Goal: Transaction & Acquisition: Purchase product/service

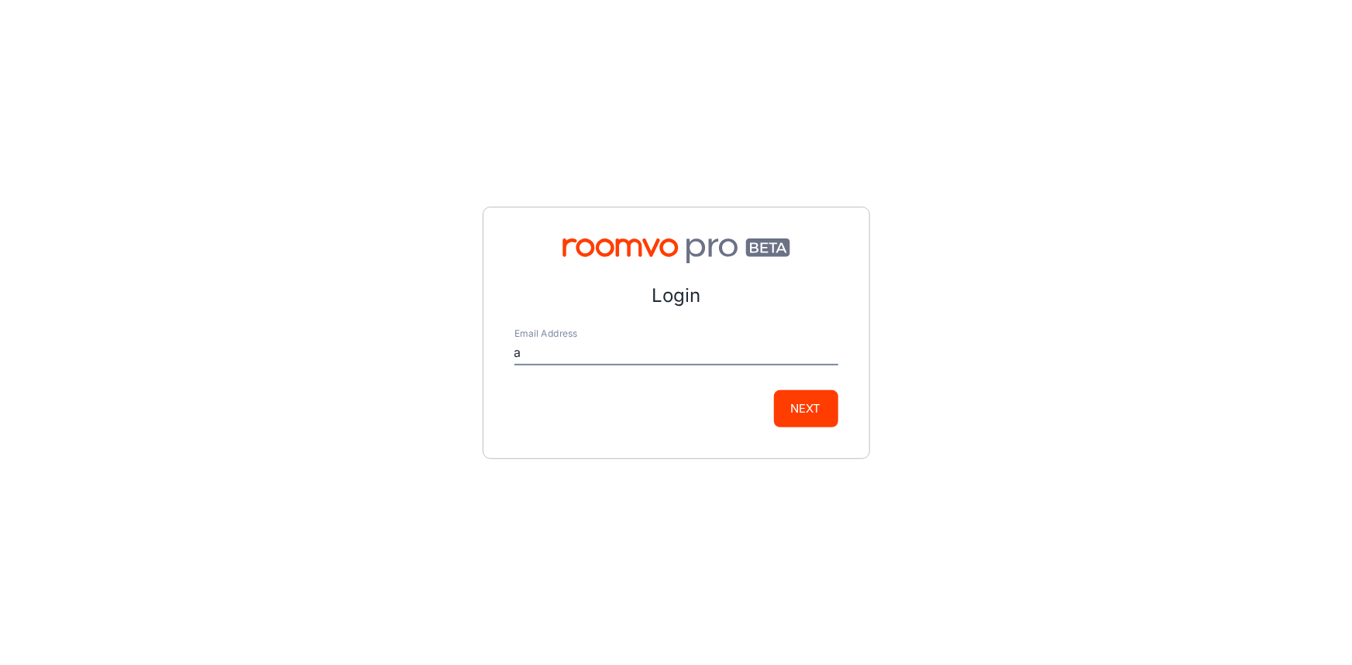
click at [808, 418] on button "Next" at bounding box center [806, 408] width 64 height 37
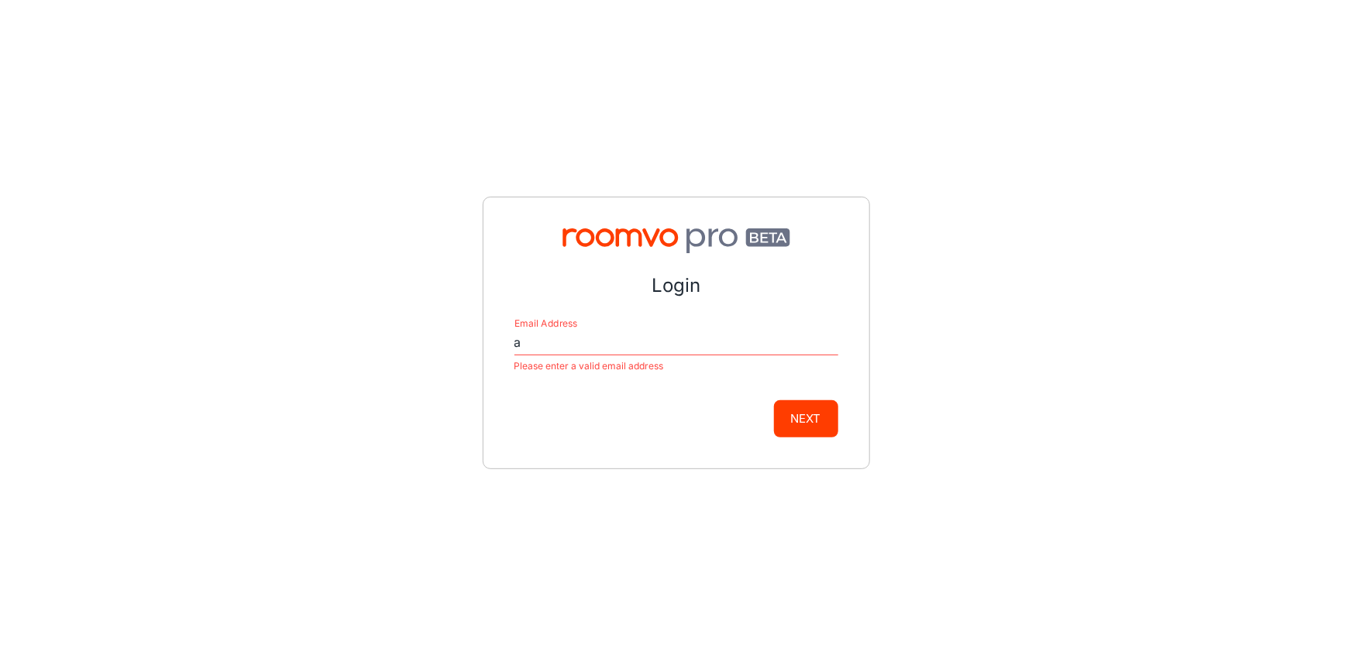
type input "[EMAIL_ADDRESS][DOMAIN_NAME]"
click at [790, 418] on button "Next" at bounding box center [806, 418] width 64 height 37
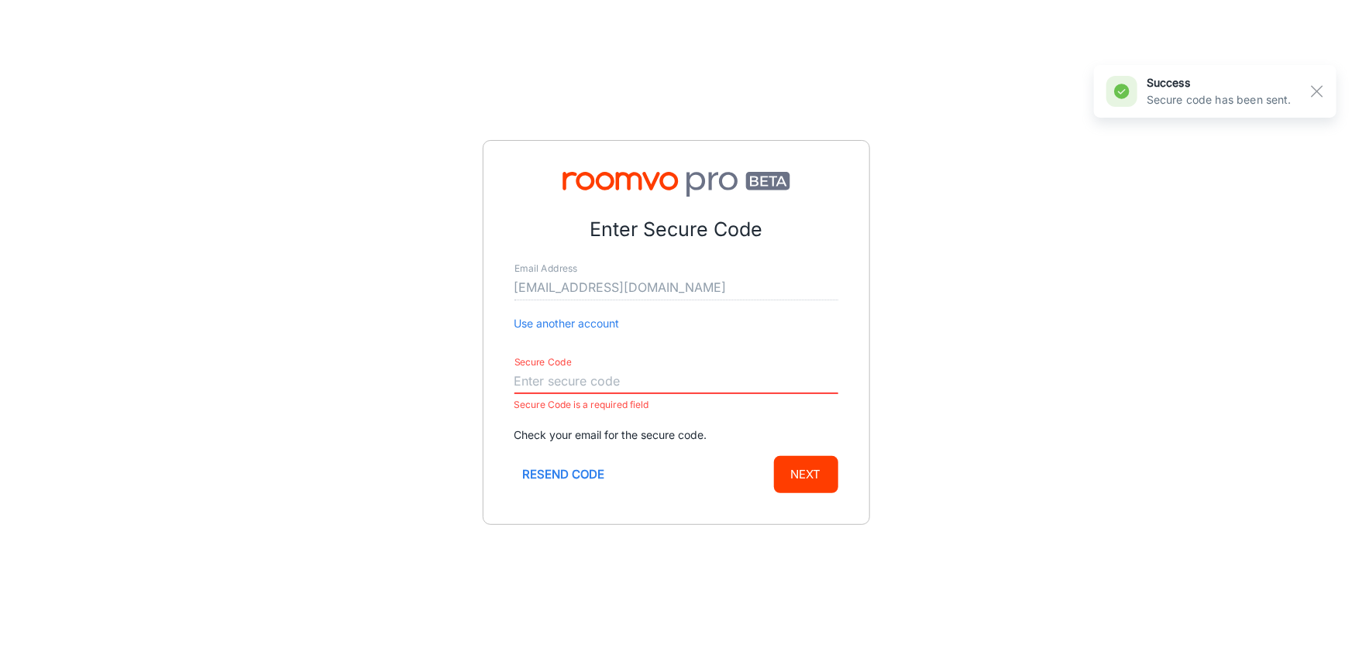
paste input "204372"
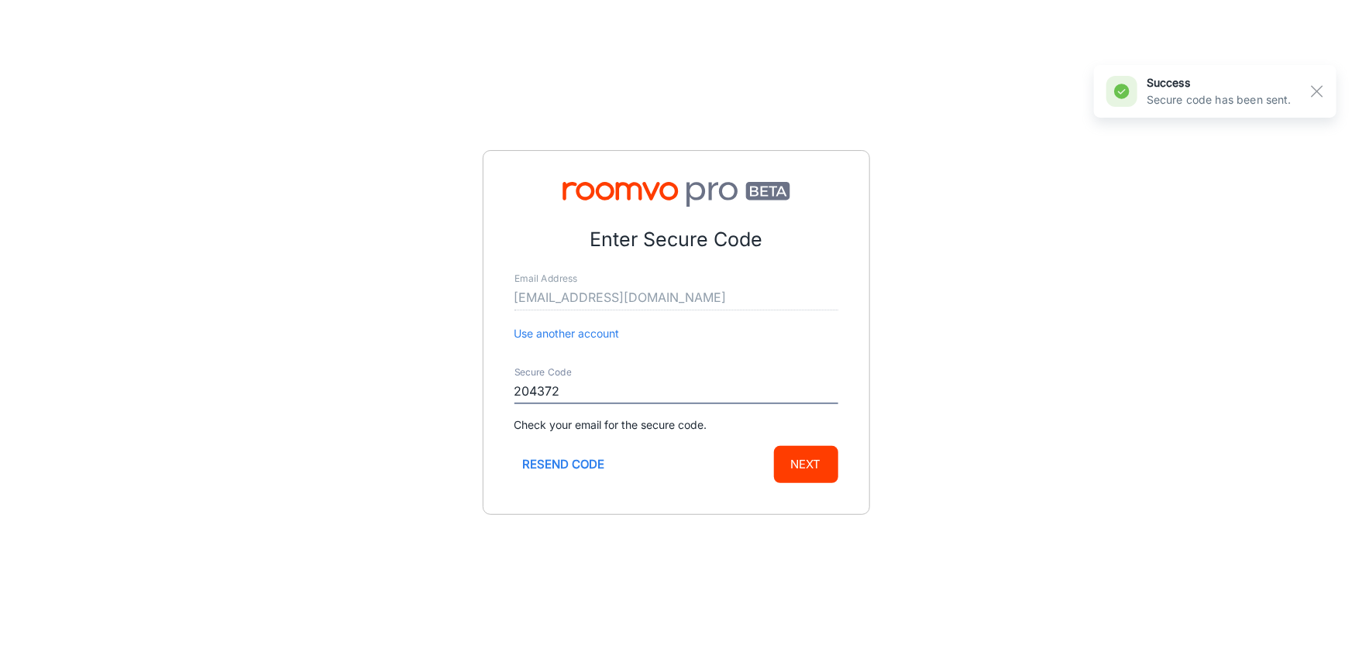
type input "204372"
click at [808, 460] on button "Next" at bounding box center [806, 464] width 64 height 37
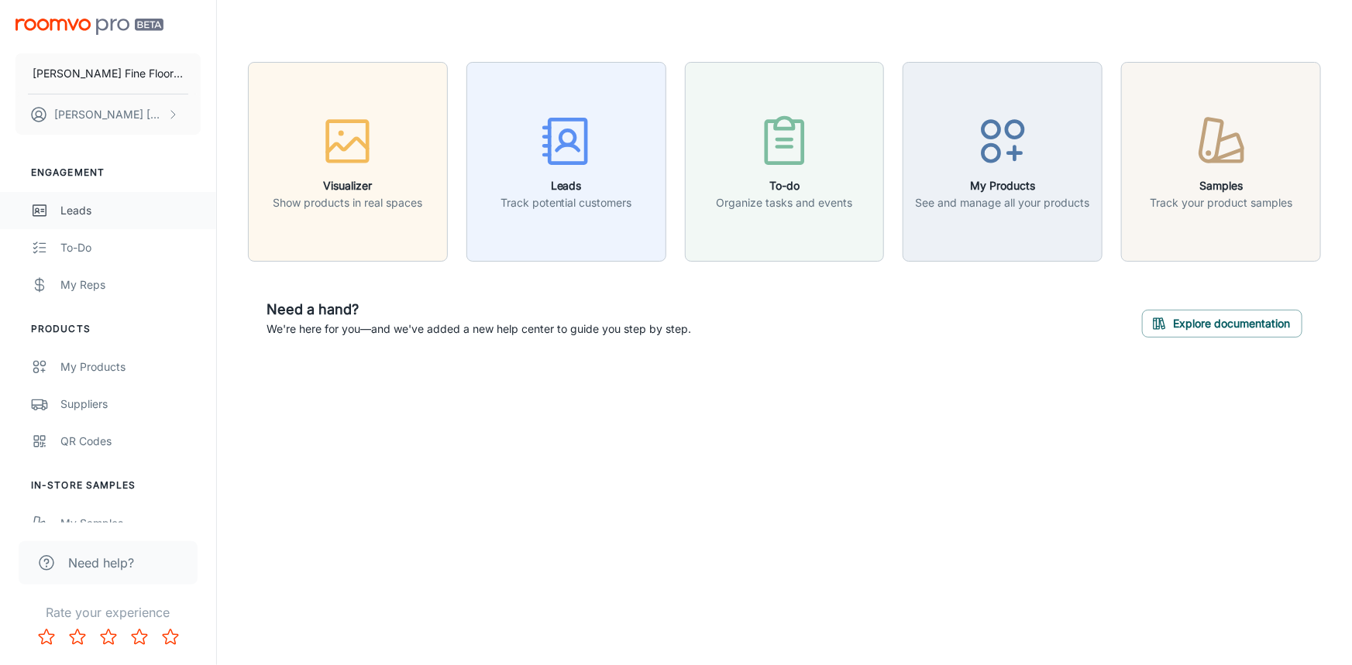
click at [84, 204] on div "Leads" at bounding box center [130, 210] width 140 height 17
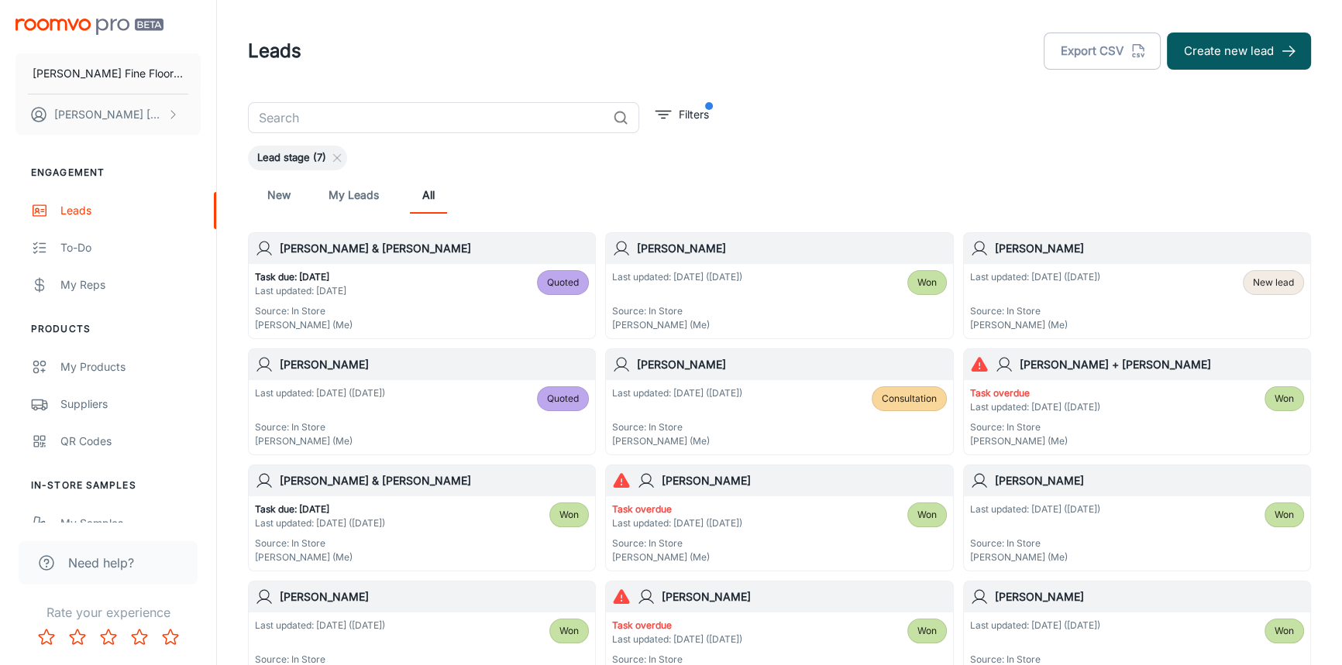
click at [1087, 370] on h6 "[PERSON_NAME] + [PERSON_NAME]" at bounding box center [1161, 364] width 284 height 17
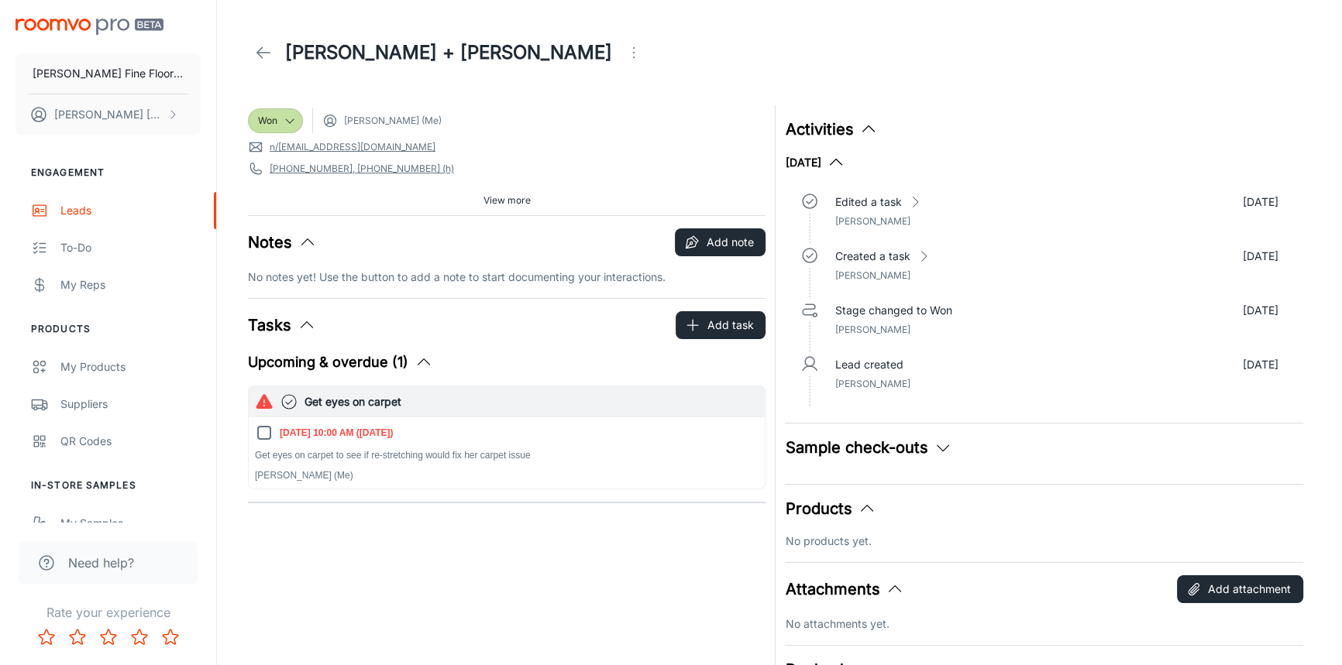
click at [263, 60] on icon at bounding box center [263, 52] width 19 height 19
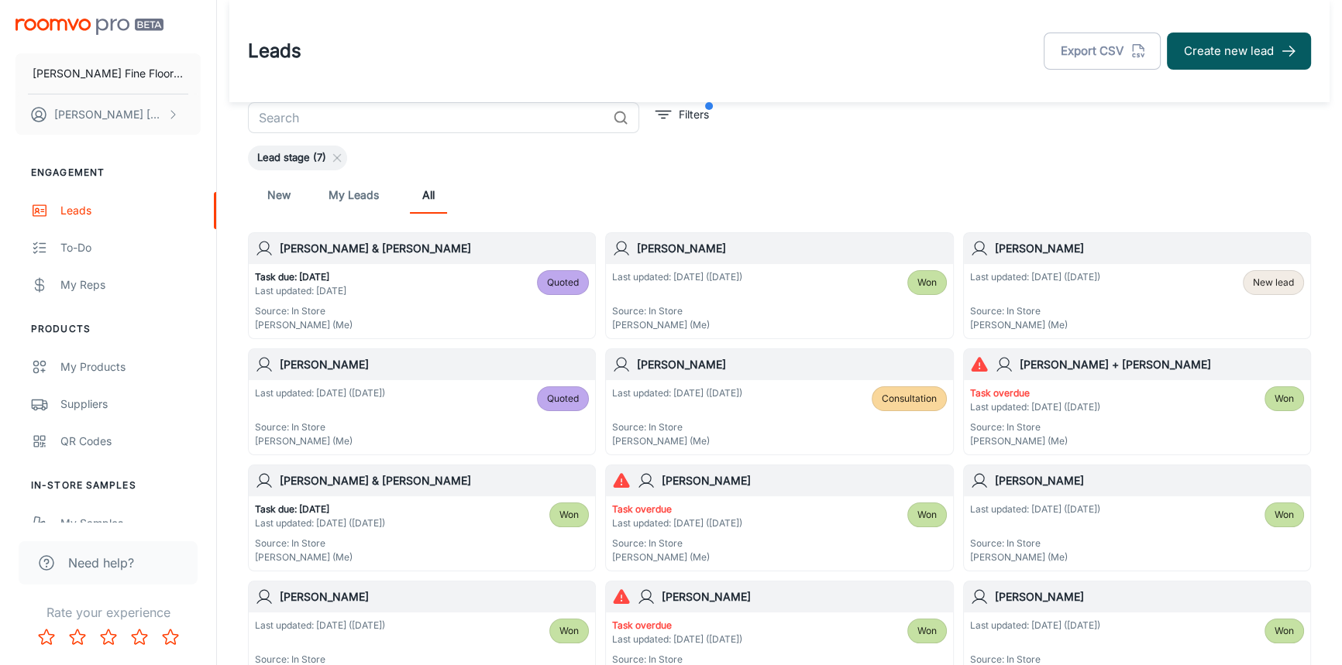
scroll to position [70, 0]
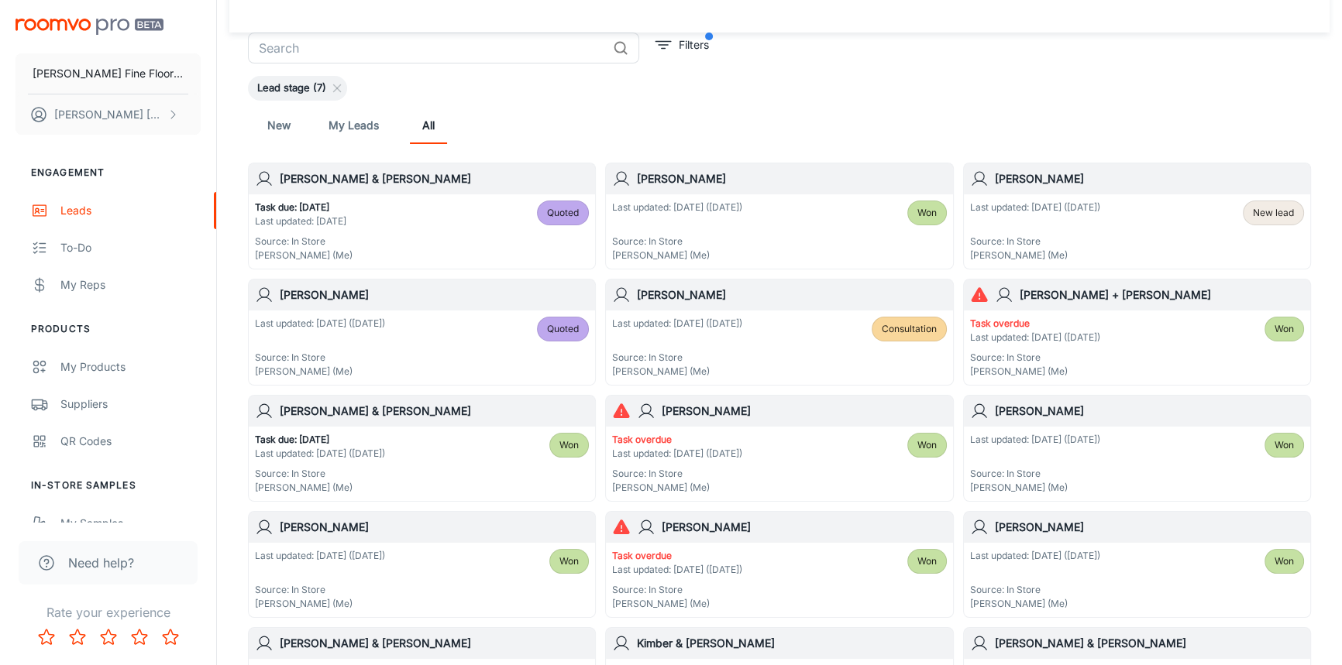
click at [743, 537] on div "[PERSON_NAME]" at bounding box center [779, 527] width 346 height 31
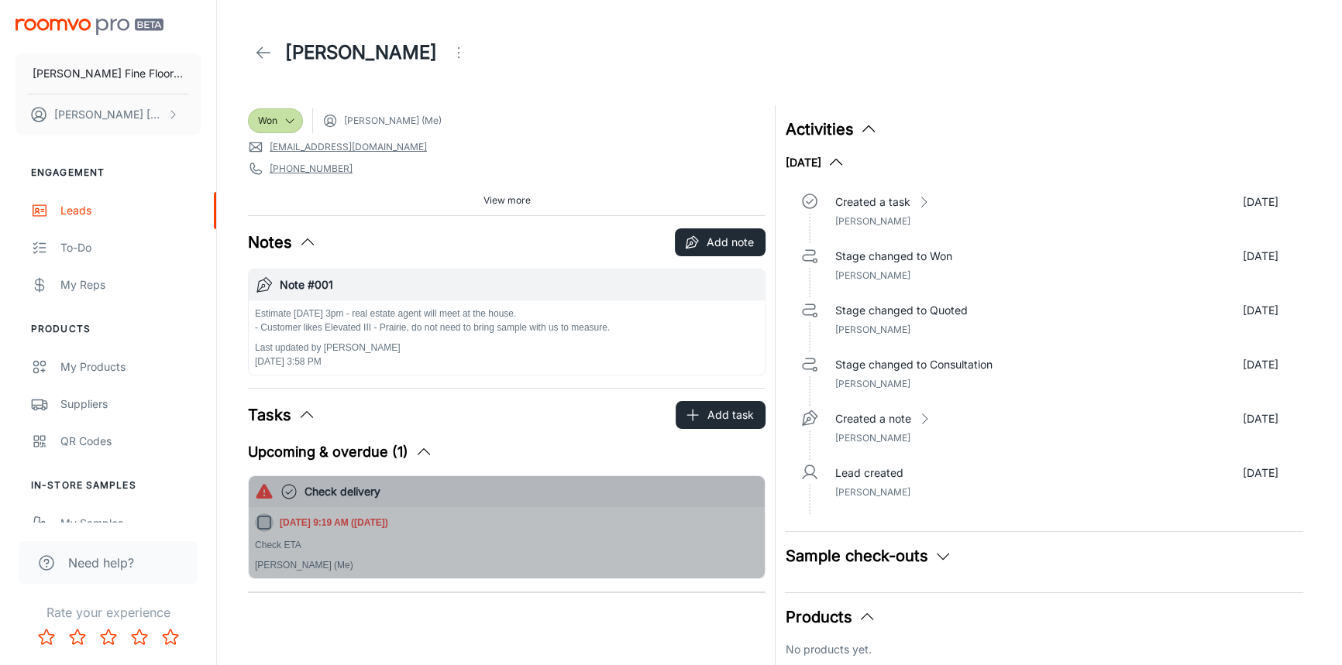
click at [269, 525] on input "[DATE] 9:19 AM ([DATE])" at bounding box center [264, 523] width 19 height 19
checkbox input "true"
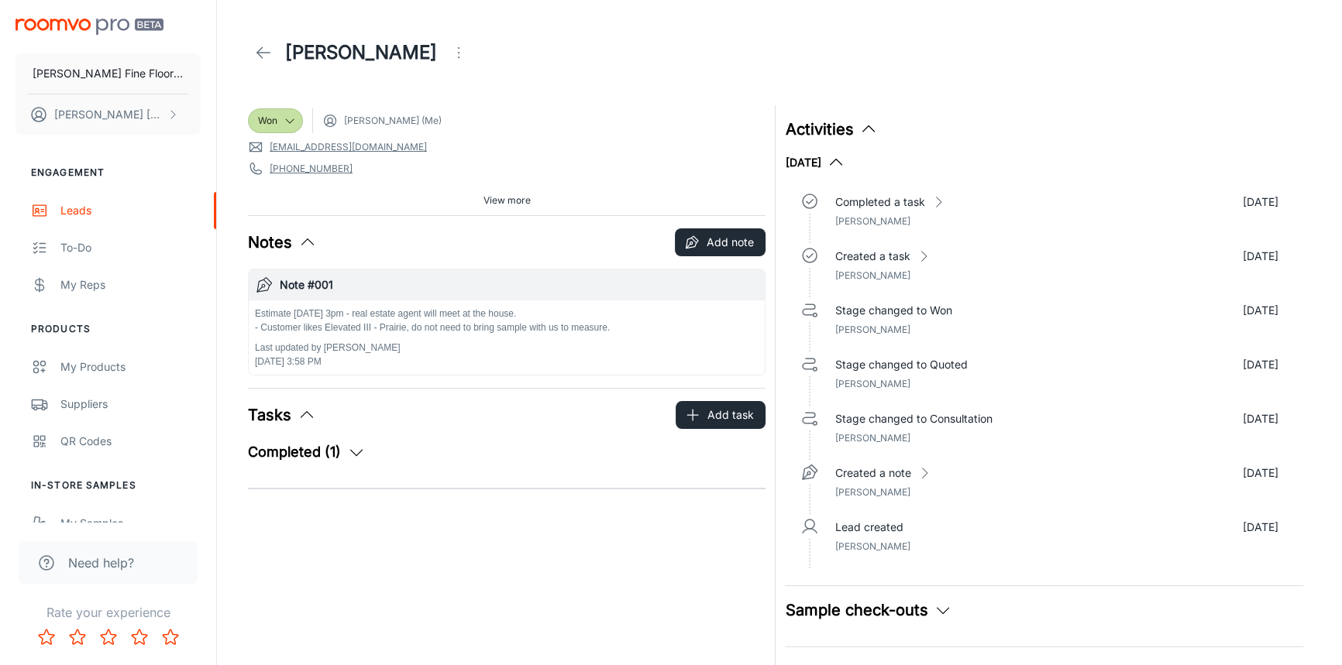
click at [262, 41] on link at bounding box center [263, 52] width 31 height 31
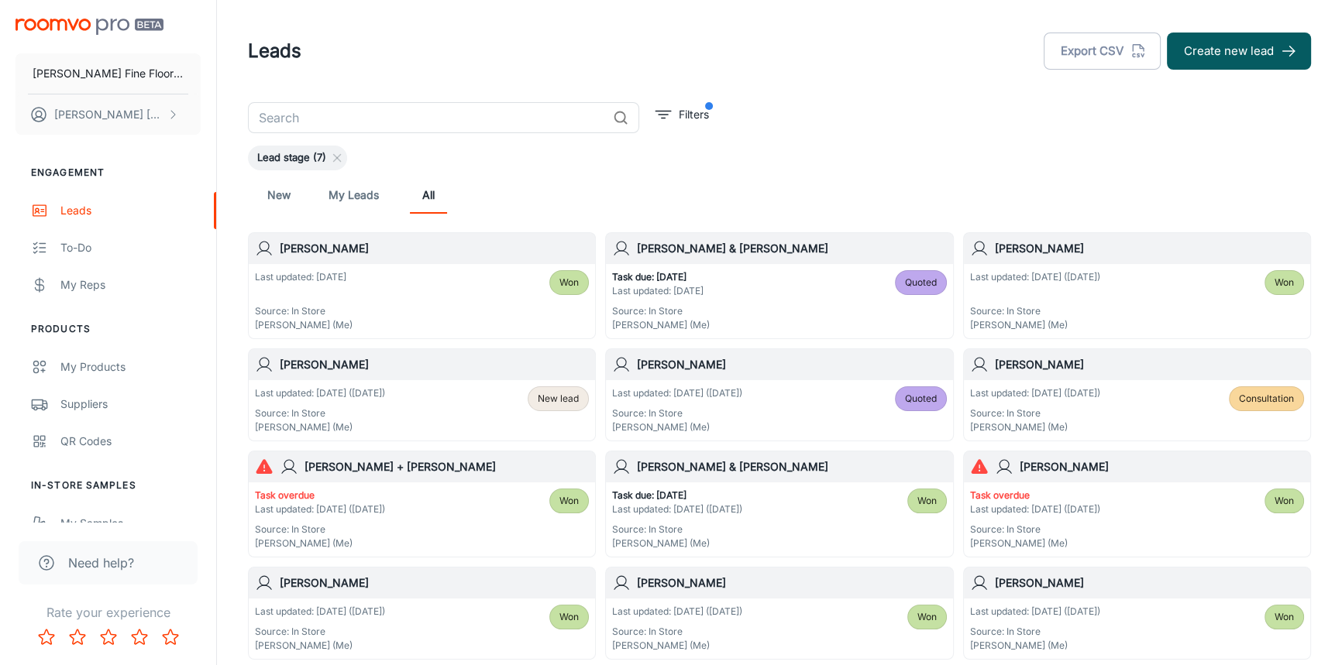
click at [772, 259] on div "[PERSON_NAME] & [PERSON_NAME]" at bounding box center [779, 248] width 346 height 31
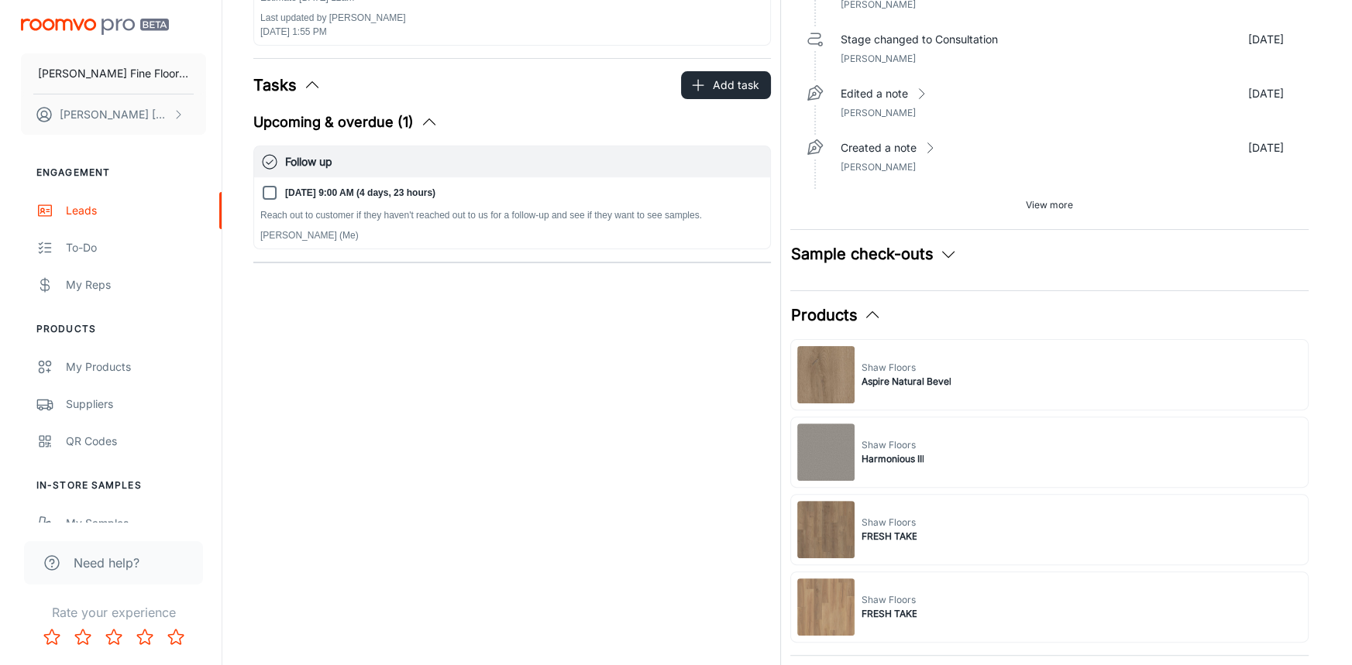
scroll to position [526, 0]
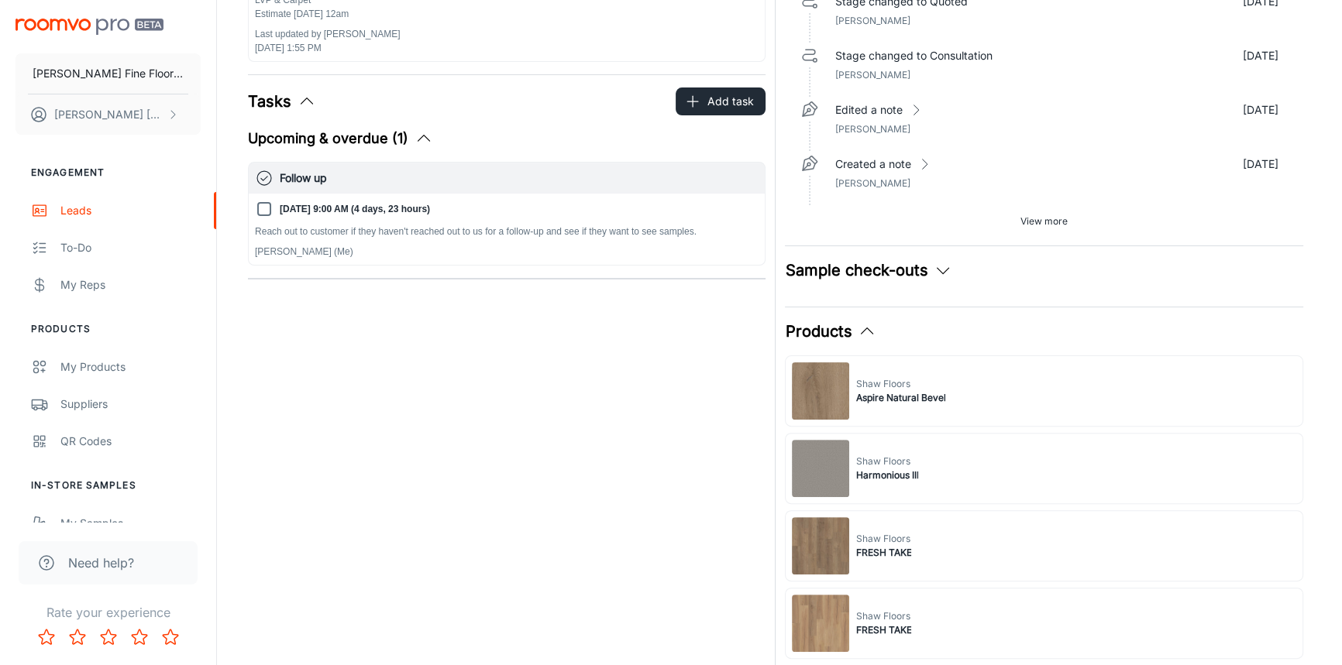
click at [876, 369] on div "[PERSON_NAME] Floors Aspire Natural Bevel" at bounding box center [1043, 391] width 517 height 71
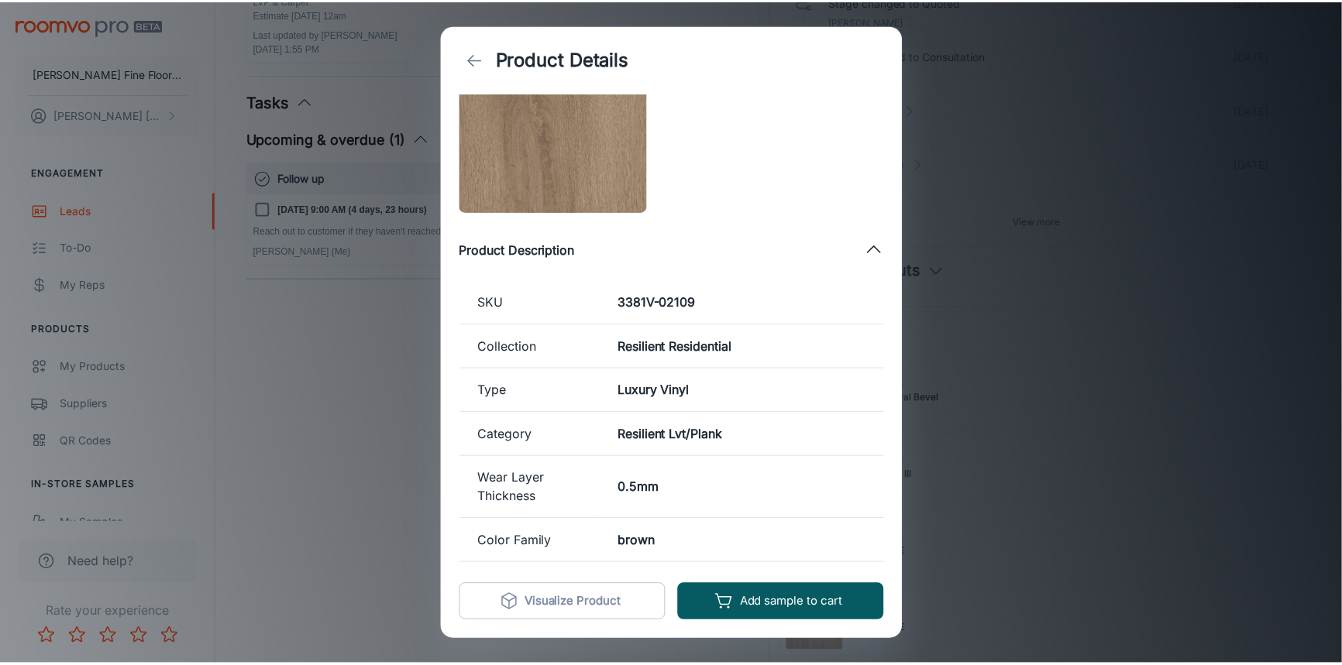
scroll to position [0, 0]
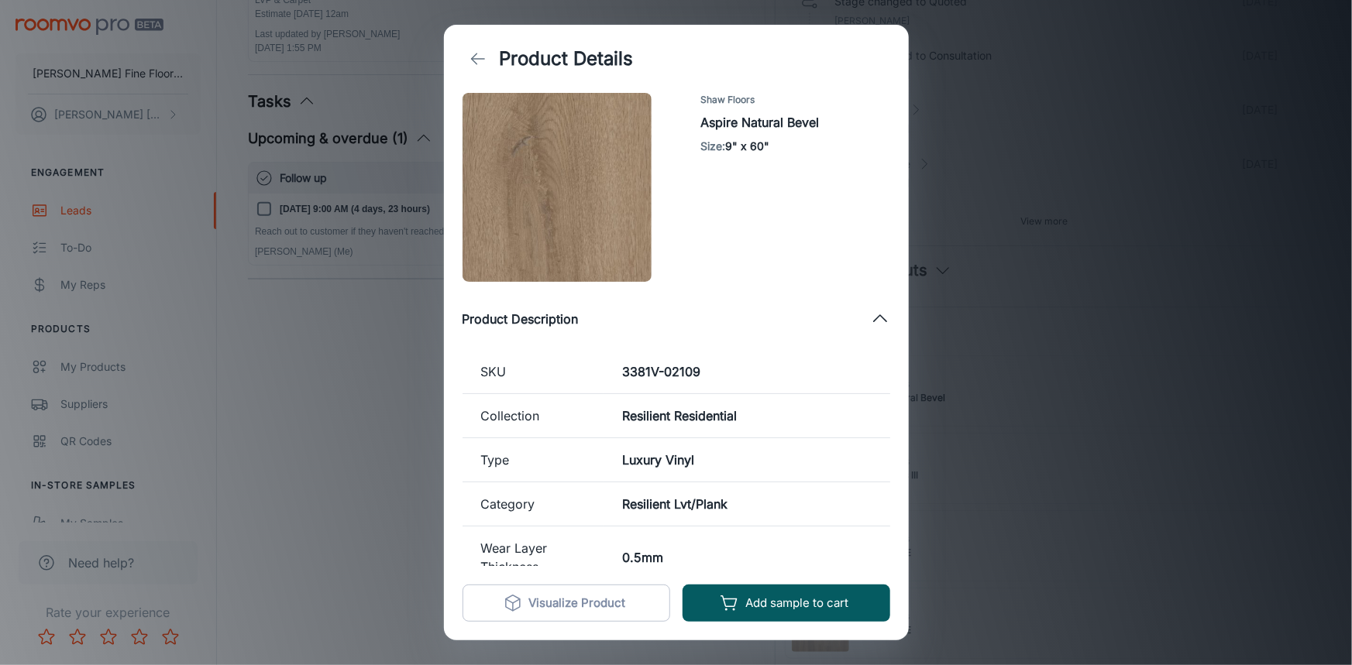
click at [473, 57] on icon "back" at bounding box center [478, 59] width 19 height 19
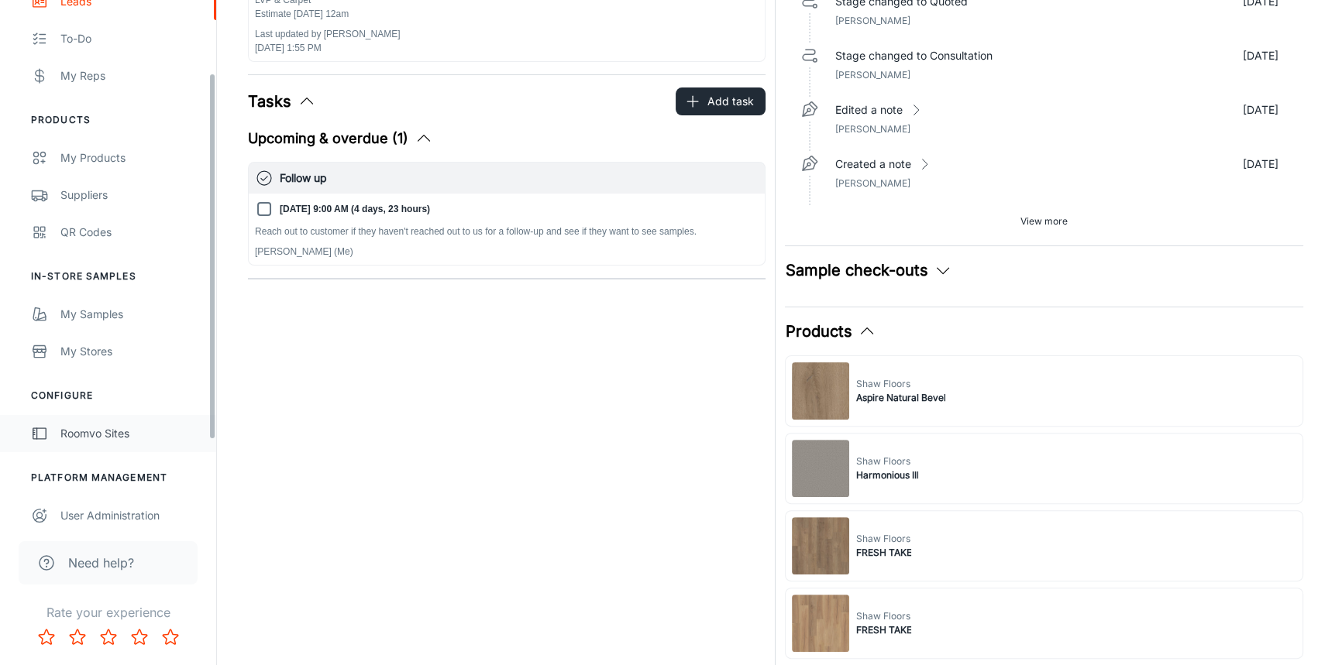
scroll to position [220, 0]
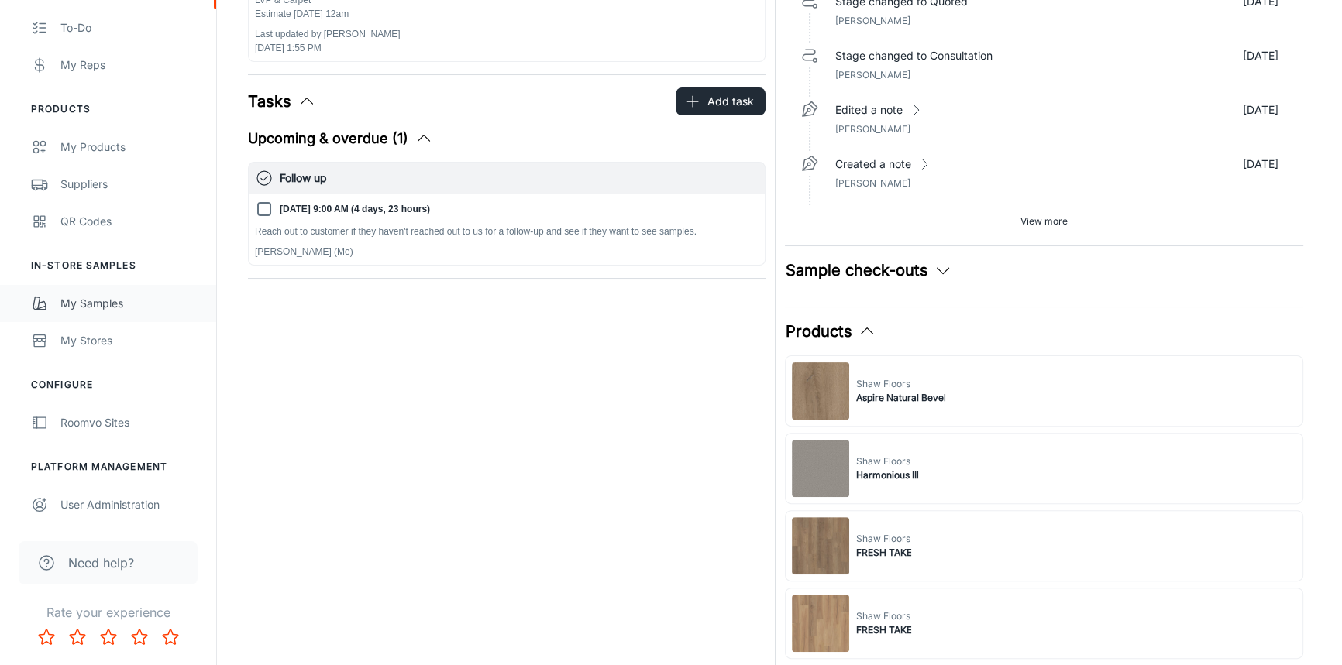
click at [90, 306] on div "My Samples" at bounding box center [130, 303] width 140 height 17
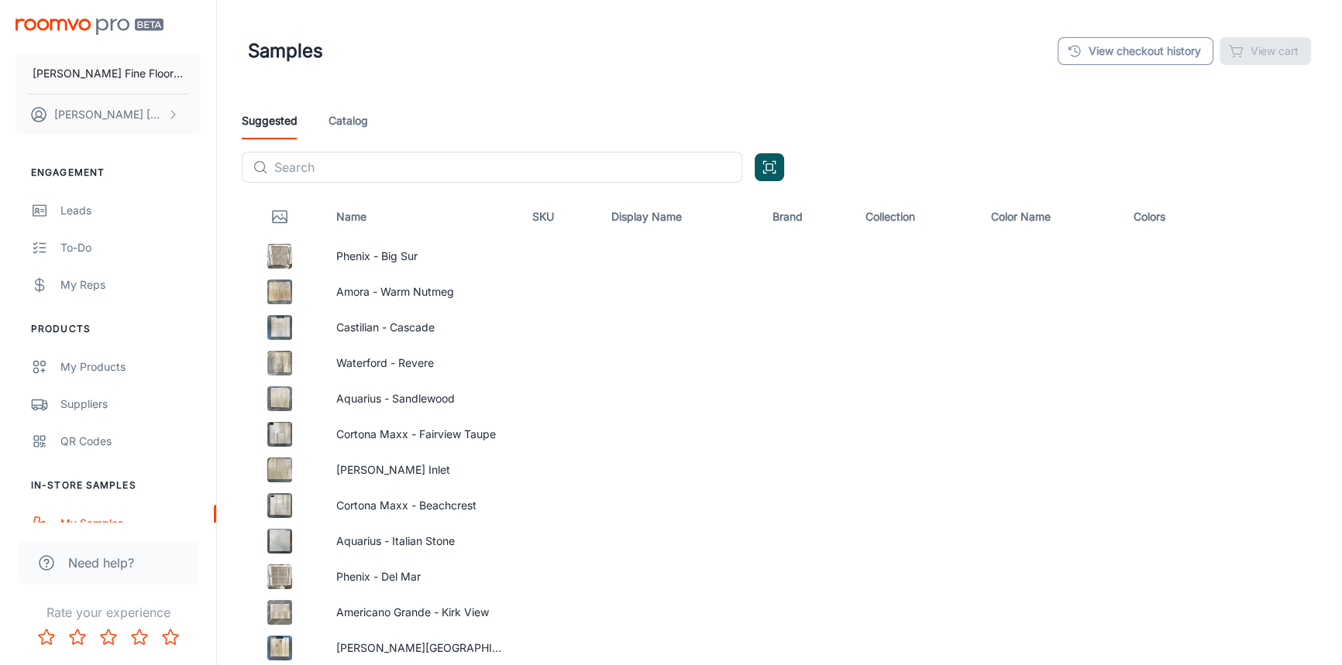
click at [1153, 54] on link "View checkout history" at bounding box center [1135, 51] width 156 height 28
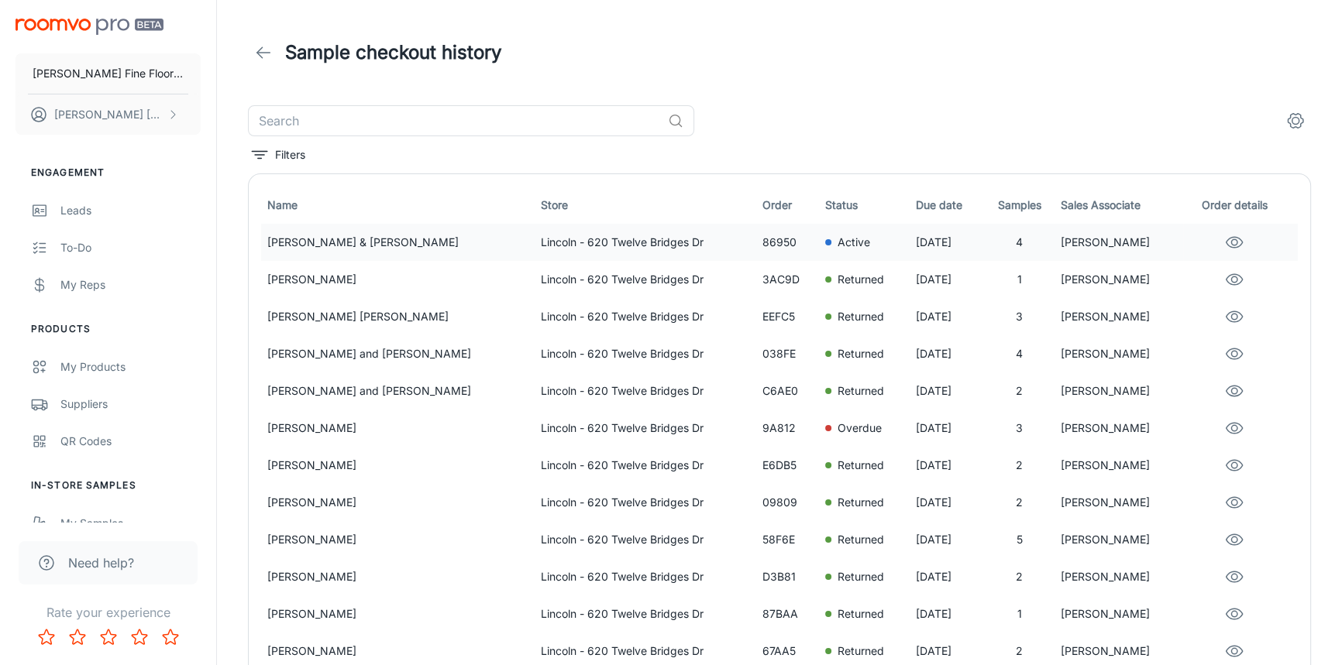
click at [825, 248] on div "Active" at bounding box center [863, 242] width 77 height 17
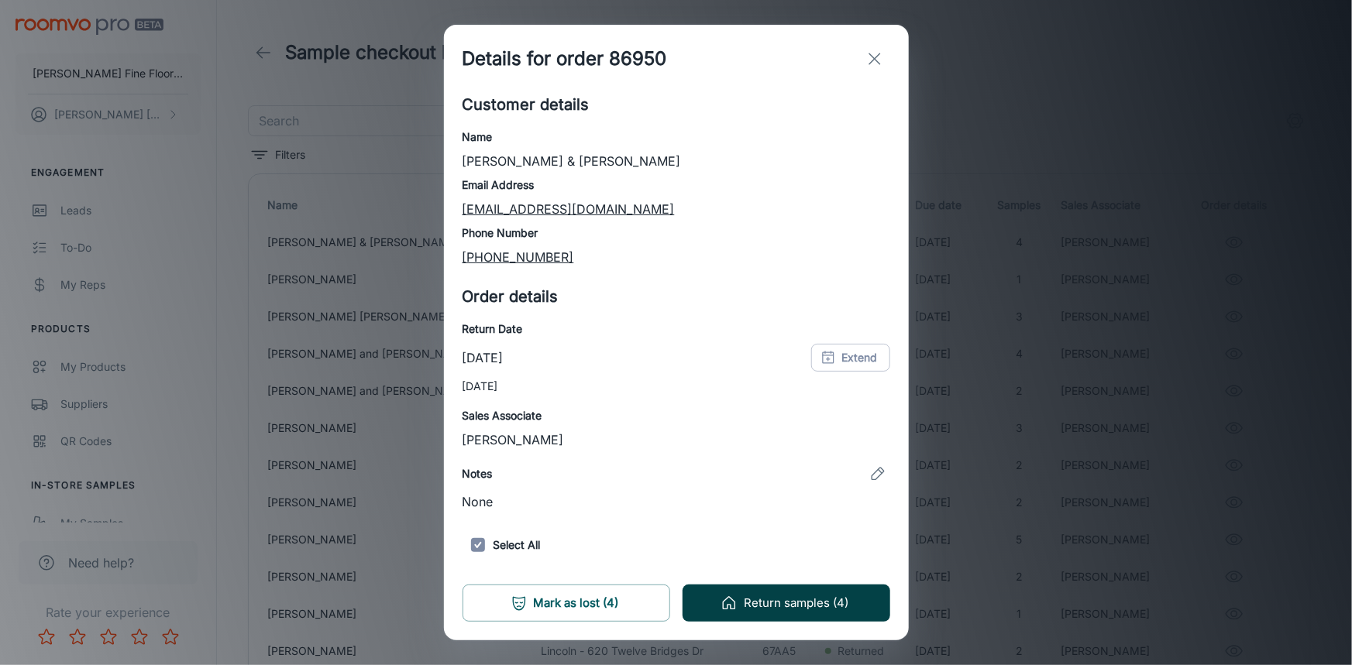
click at [782, 610] on button "Return samples (4)" at bounding box center [786, 603] width 208 height 37
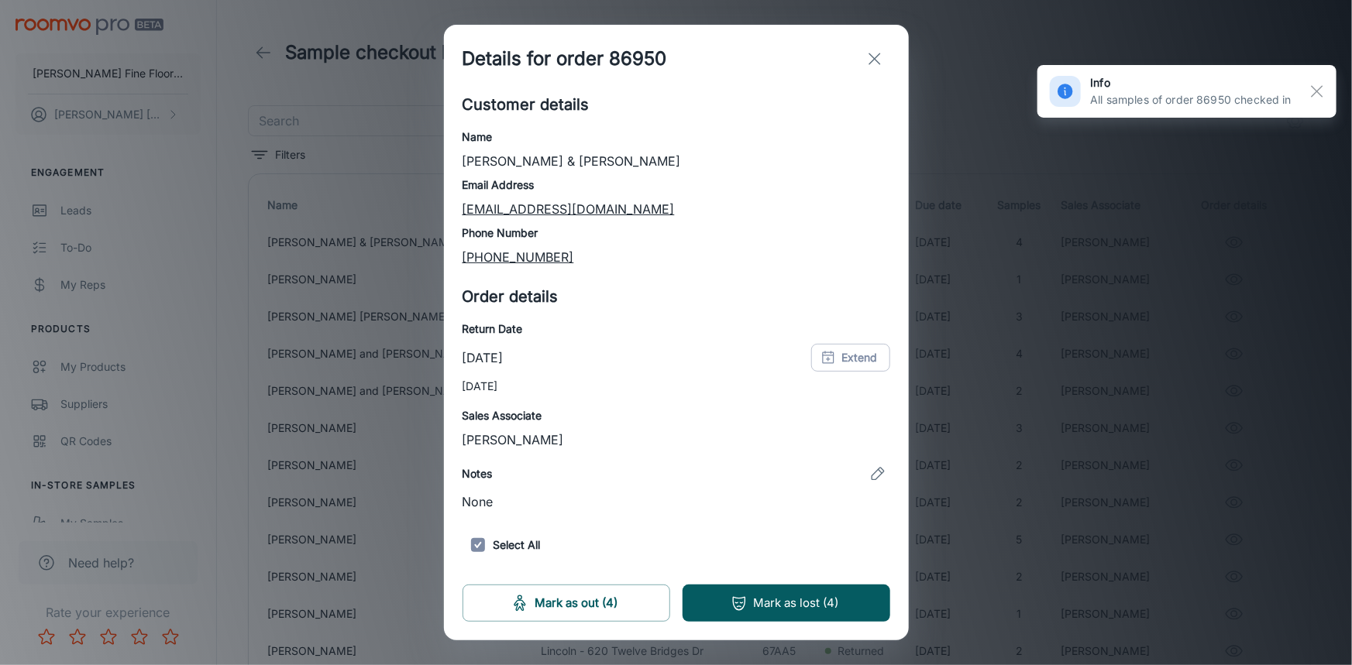
click at [872, 50] on icon "exit" at bounding box center [874, 59] width 19 height 19
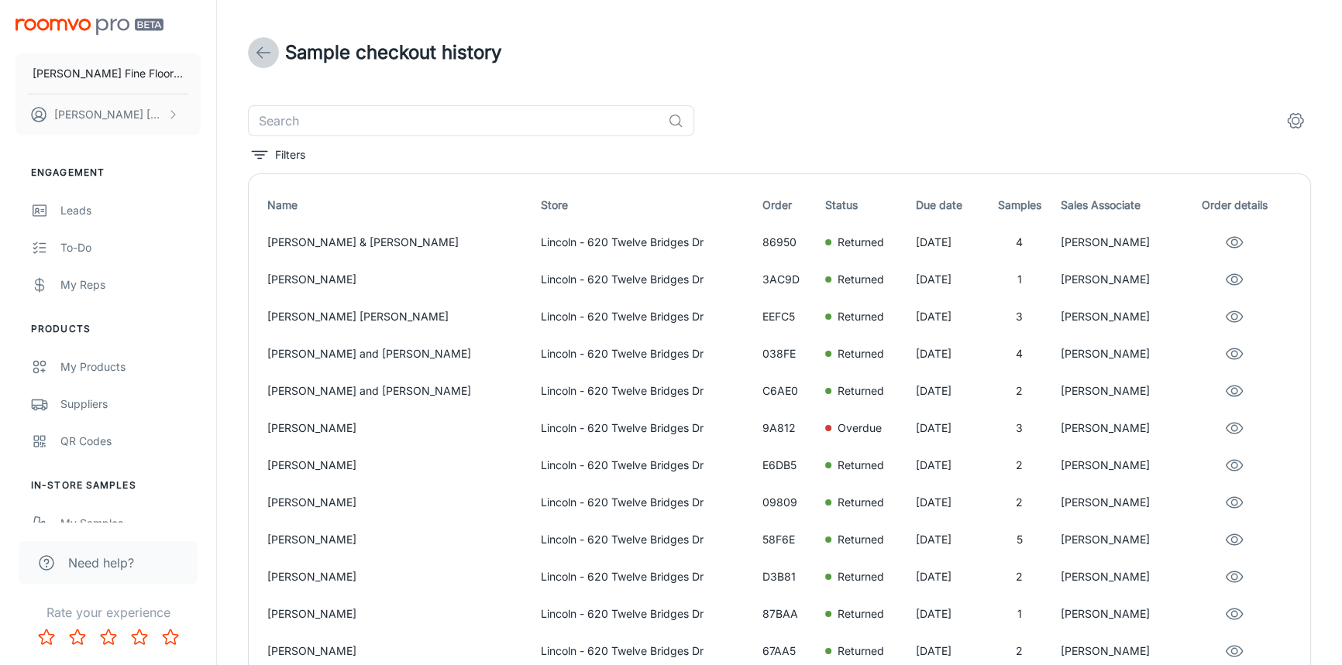
click at [267, 53] on line at bounding box center [263, 53] width 13 height 0
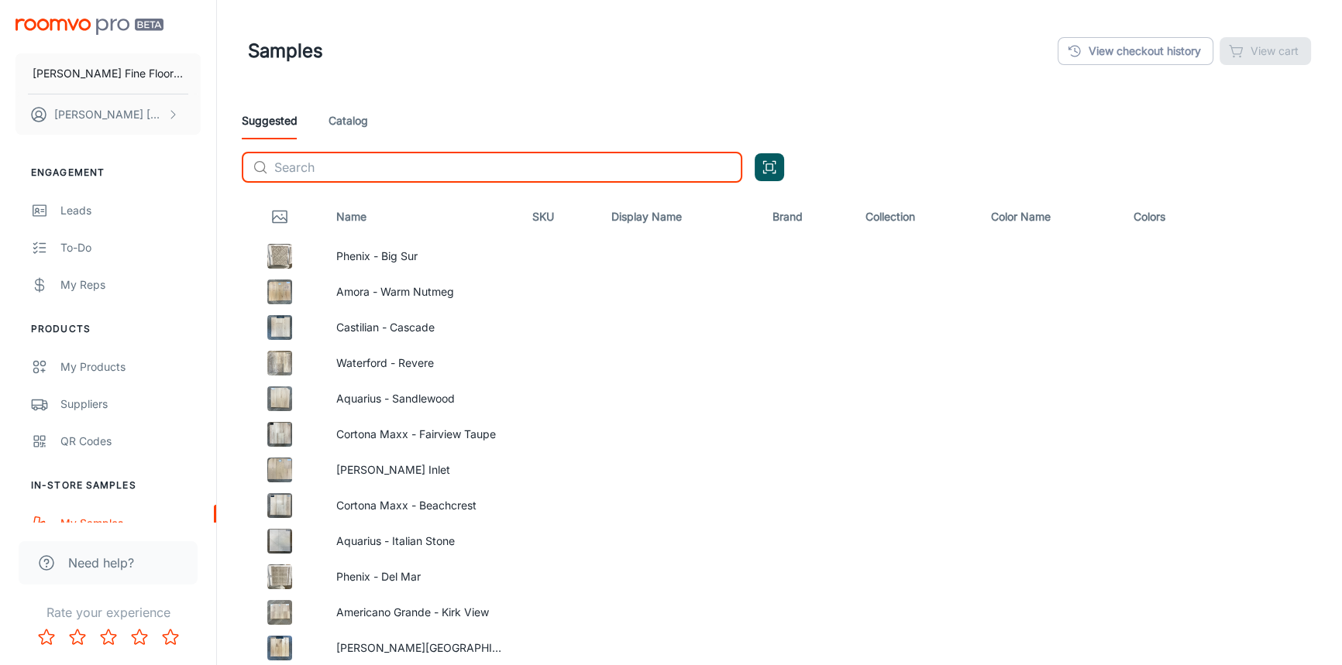
click at [323, 170] on input "text" at bounding box center [508, 167] width 468 height 31
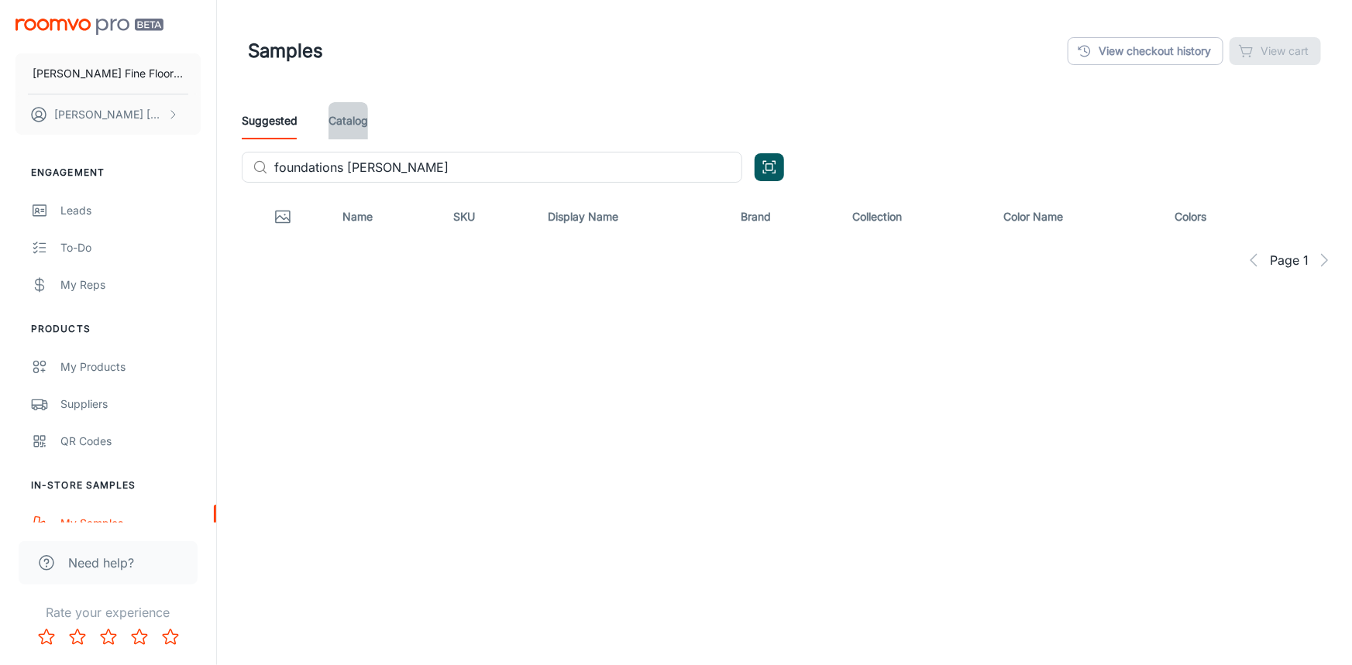
click at [342, 119] on link "Catalog" at bounding box center [348, 120] width 40 height 37
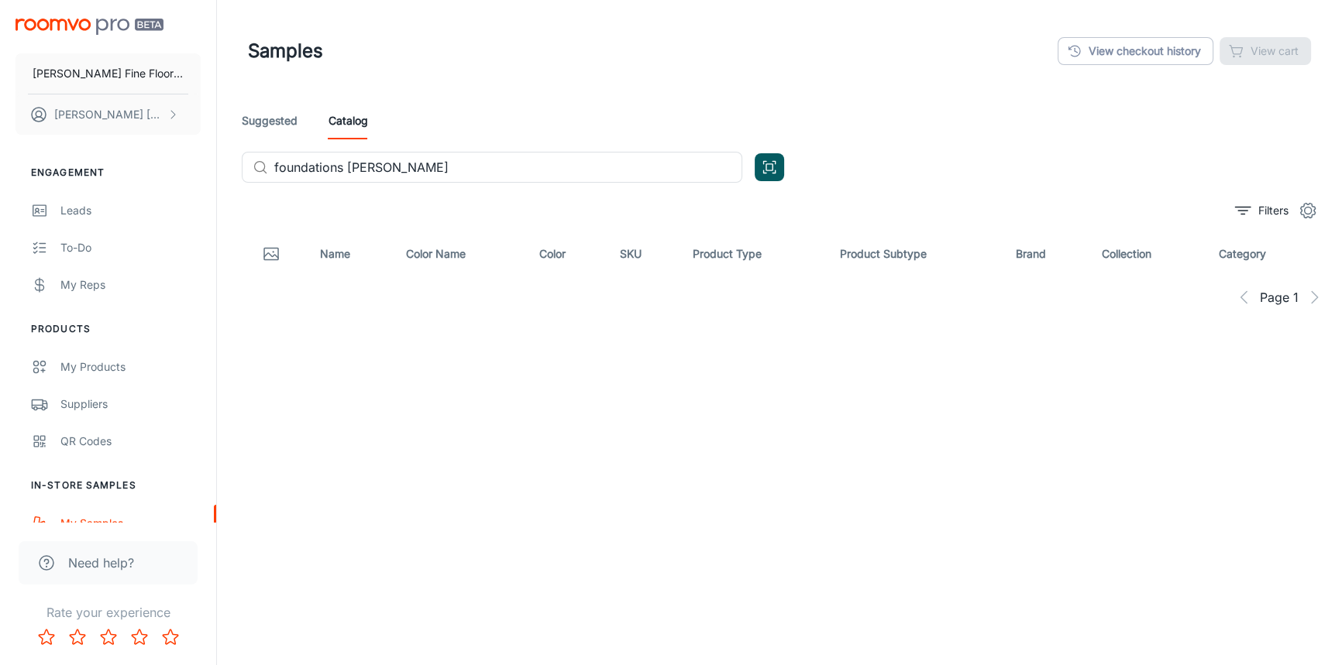
click at [646, 194] on div "Suggested Catalog ​ foundations [PERSON_NAME] ​" at bounding box center [779, 148] width 1100 height 93
click at [555, 210] on div "Filters" at bounding box center [779, 210] width 1088 height 31
click at [473, 189] on div "Suggested Catalog ​ foundations [PERSON_NAME] ​" at bounding box center [779, 148] width 1100 height 93
click at [467, 170] on input "foundations [PERSON_NAME]" at bounding box center [508, 167] width 468 height 31
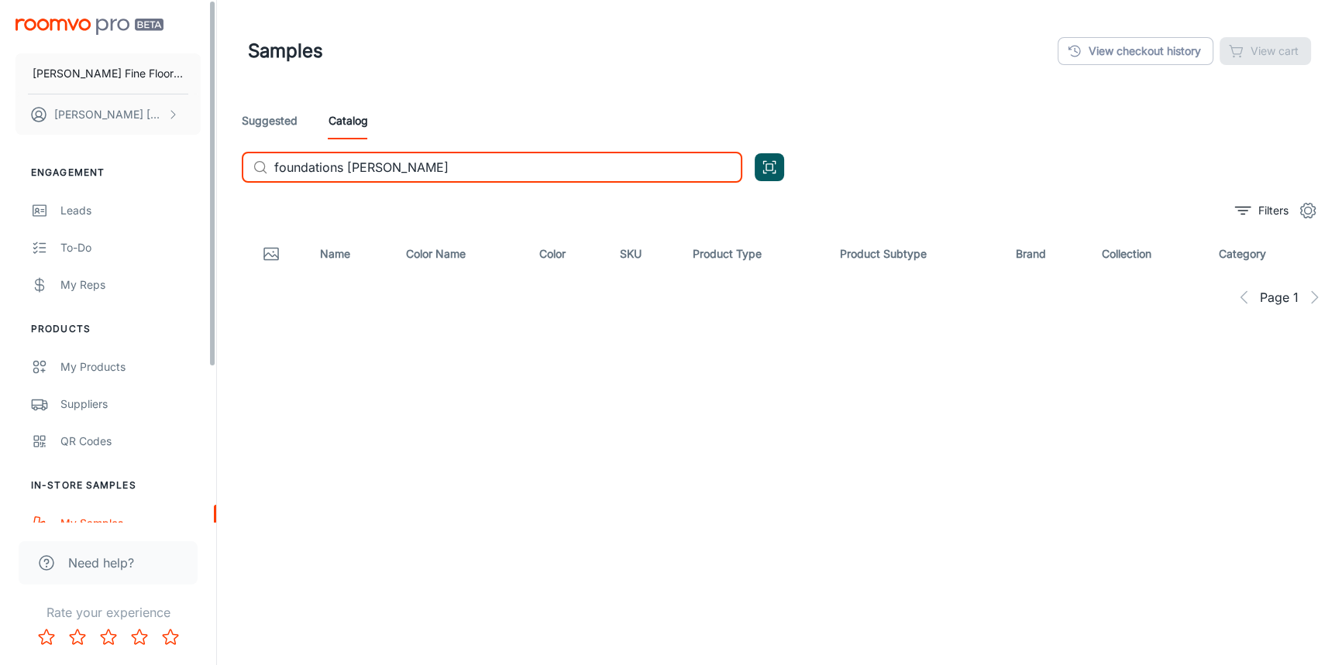
drag, startPoint x: 423, startPoint y: 166, endPoint x: 177, endPoint y: 174, distance: 245.7
click at [177, 174] on div "[PERSON_NAME] Fine Floors, Inc [PERSON_NAME] Engagement Leads To-do My Reps Pro…" at bounding box center [671, 375] width 1342 height 751
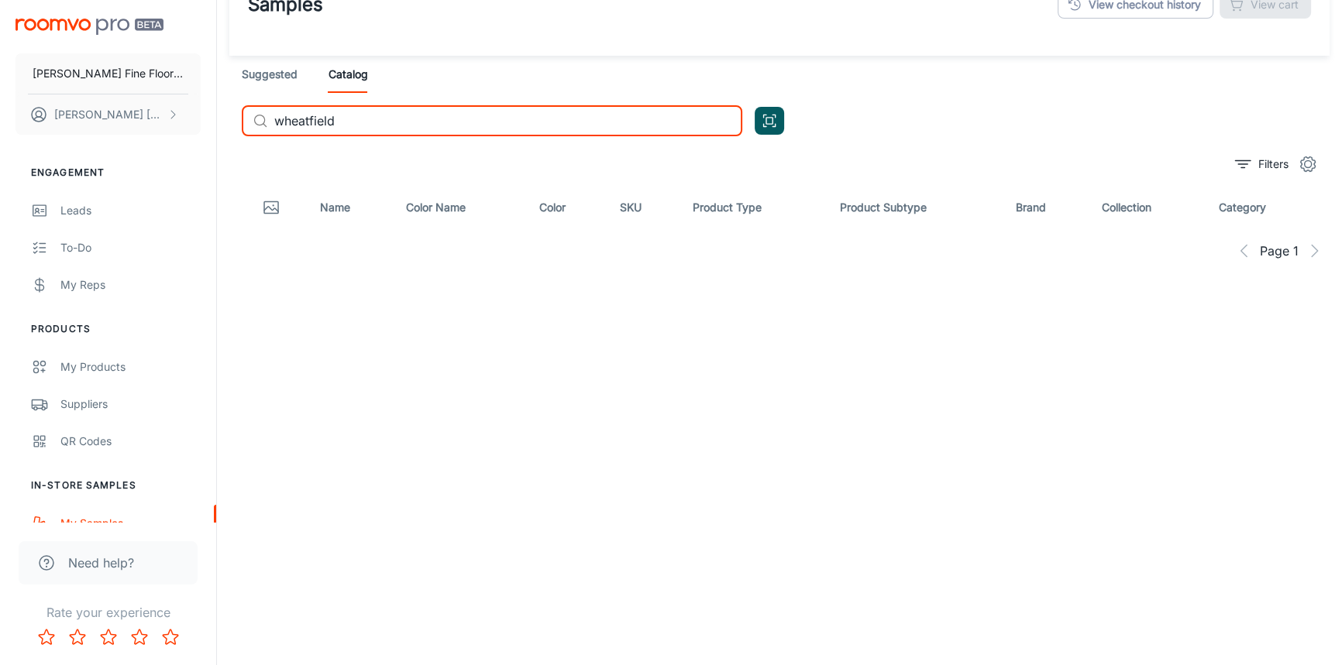
scroll to position [85, 0]
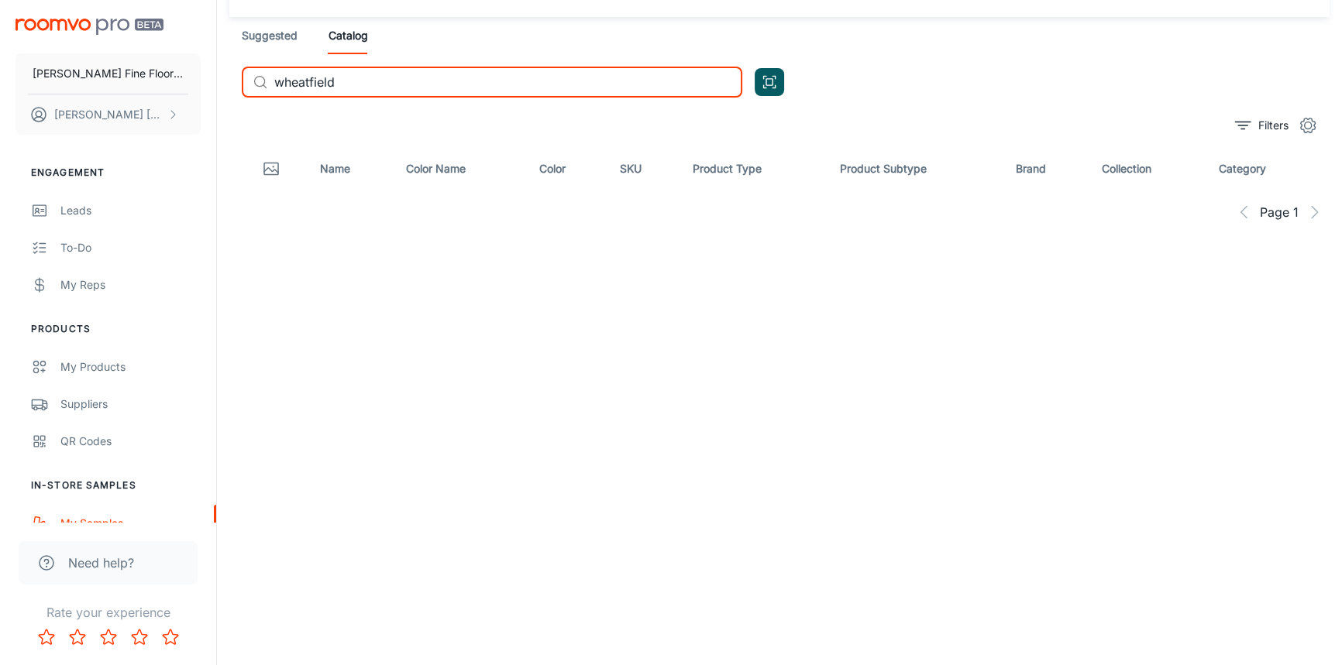
click at [253, 36] on link "Suggested" at bounding box center [270, 35] width 56 height 37
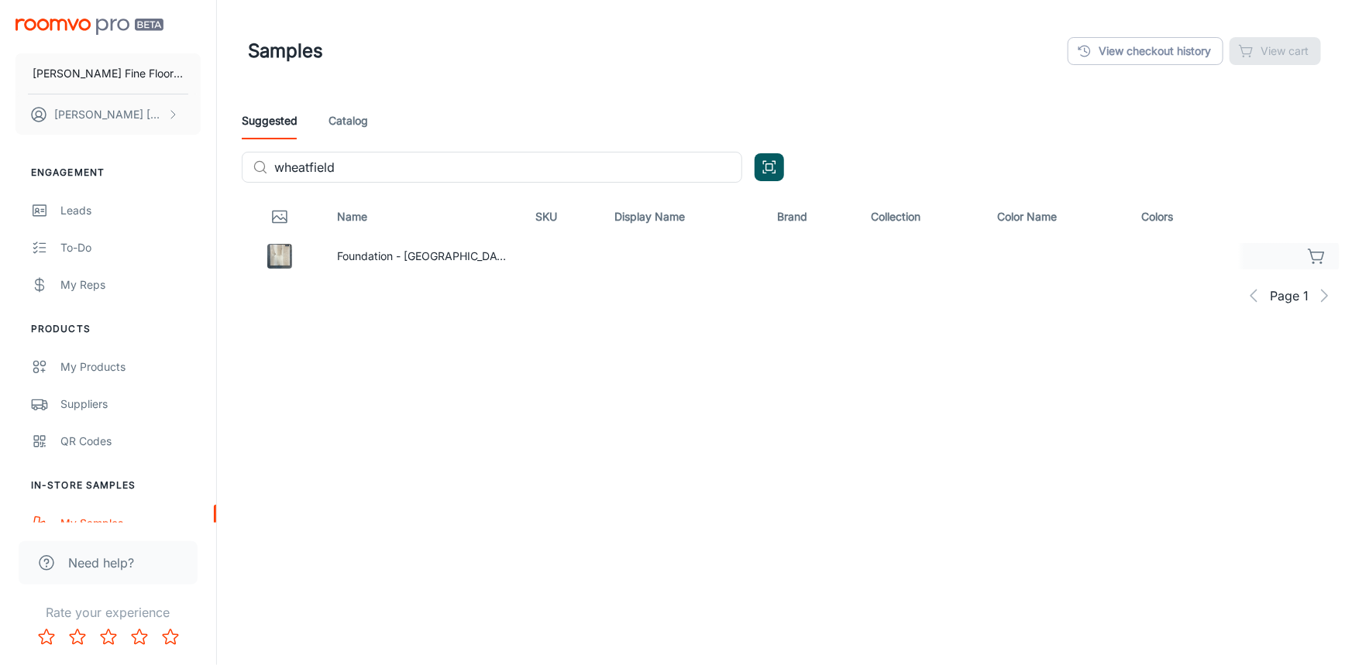
click at [1321, 256] on icon "button" at bounding box center [1317, 256] width 19 height 19
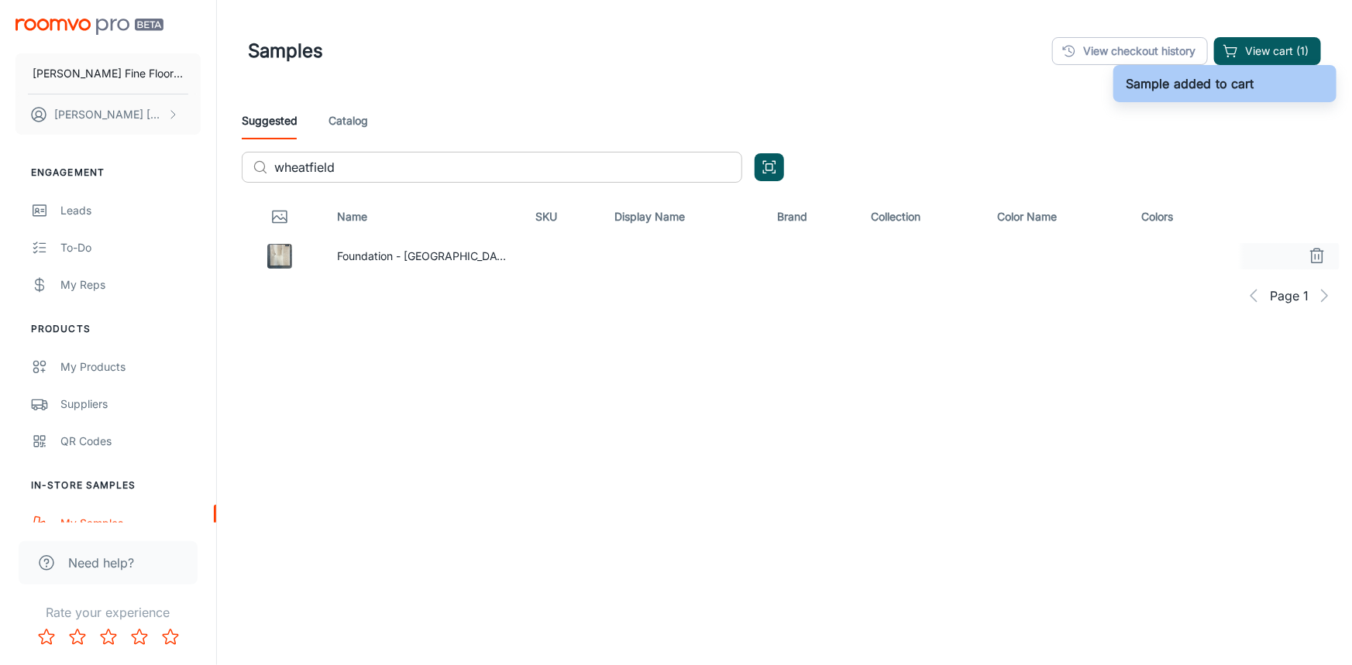
click at [379, 170] on input "wheatfield" at bounding box center [508, 167] width 468 height 31
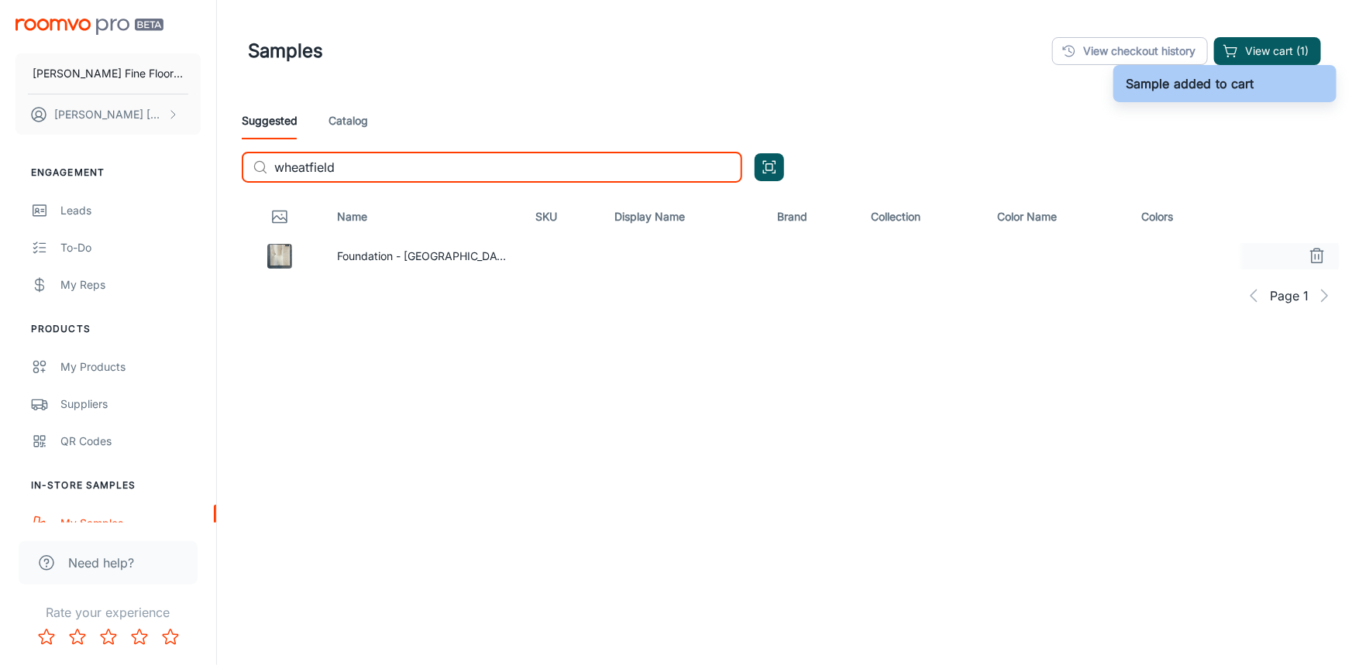
click at [379, 170] on input "wheatfield" at bounding box center [508, 167] width 468 height 31
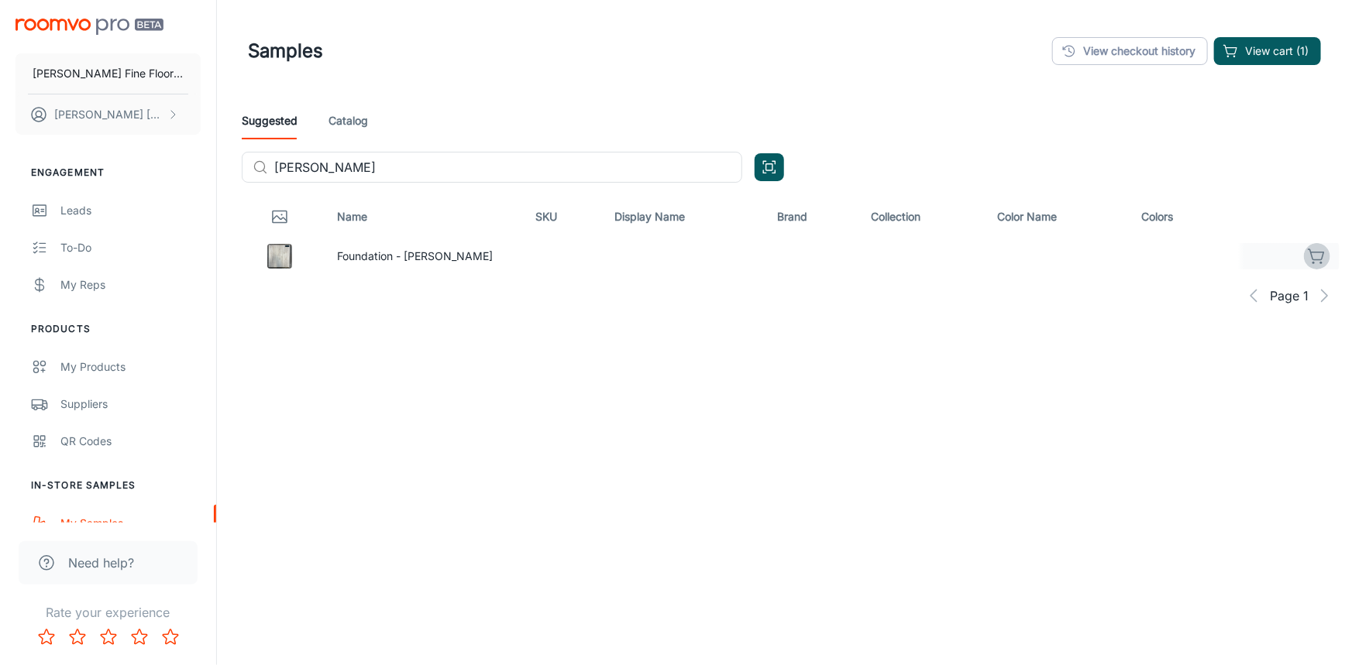
click at [1323, 260] on icon "button" at bounding box center [1317, 256] width 19 height 19
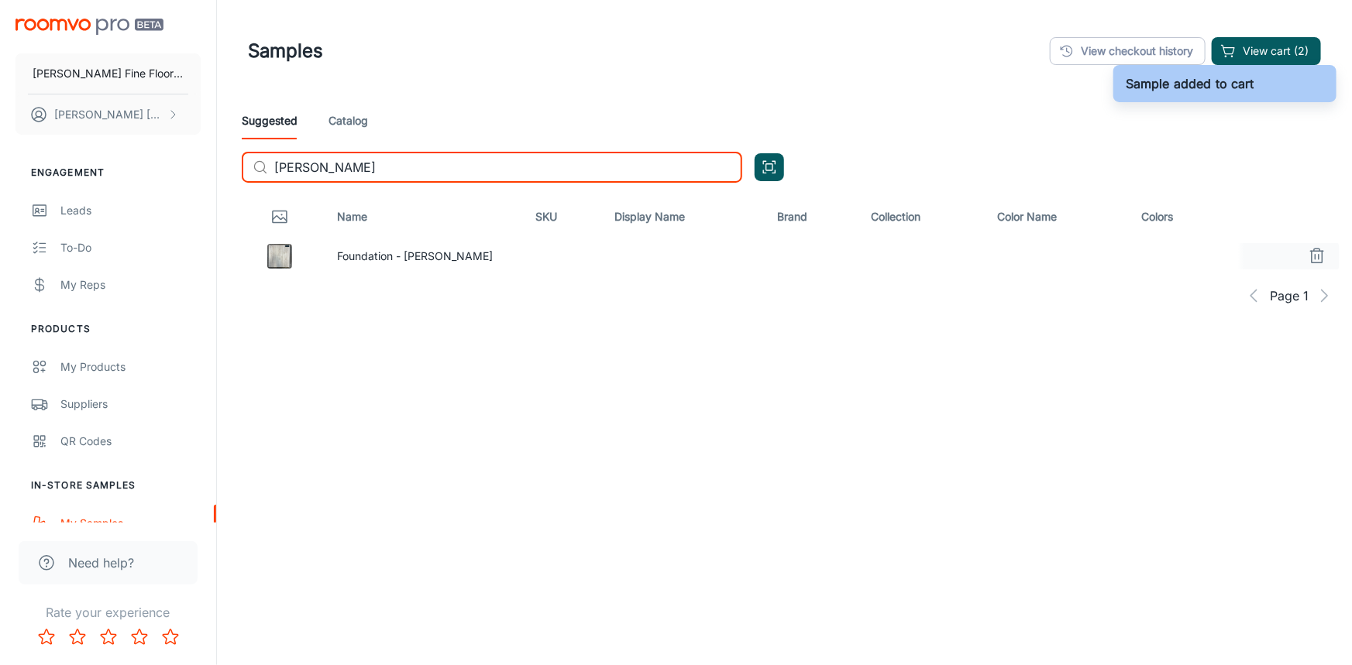
click at [384, 168] on input "[PERSON_NAME]" at bounding box center [508, 167] width 468 height 31
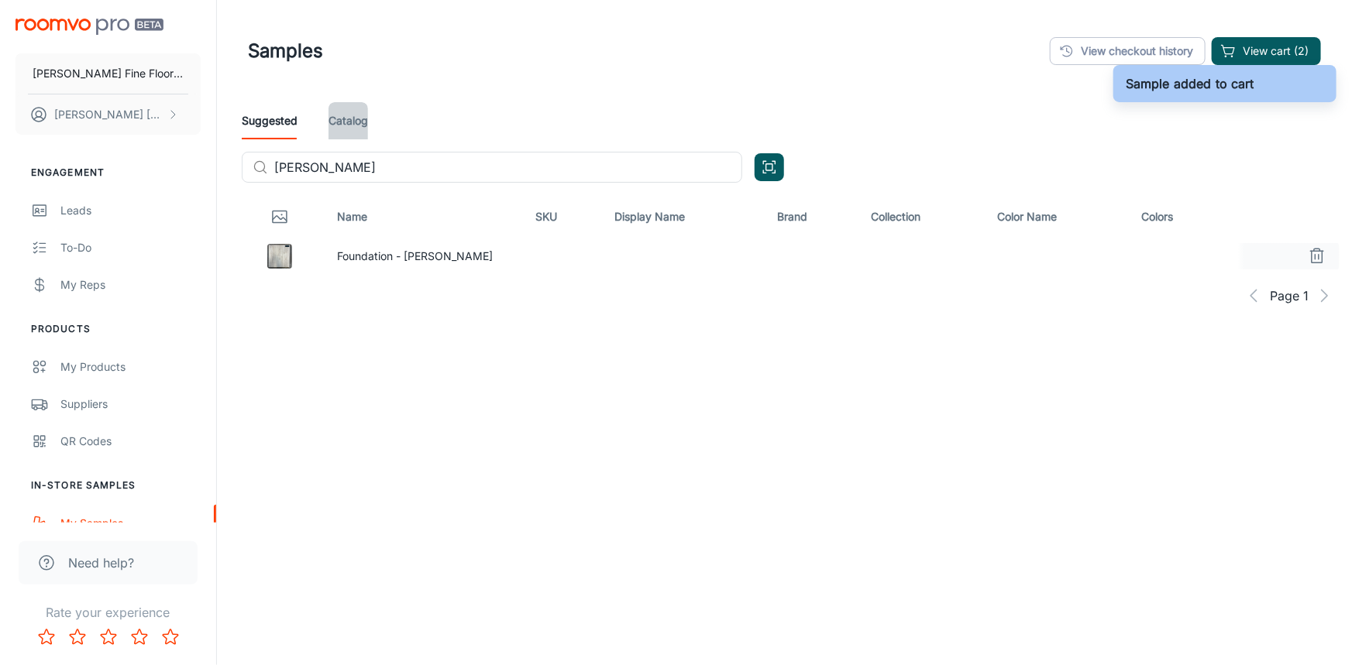
click at [359, 116] on link "Catalog" at bounding box center [348, 120] width 40 height 37
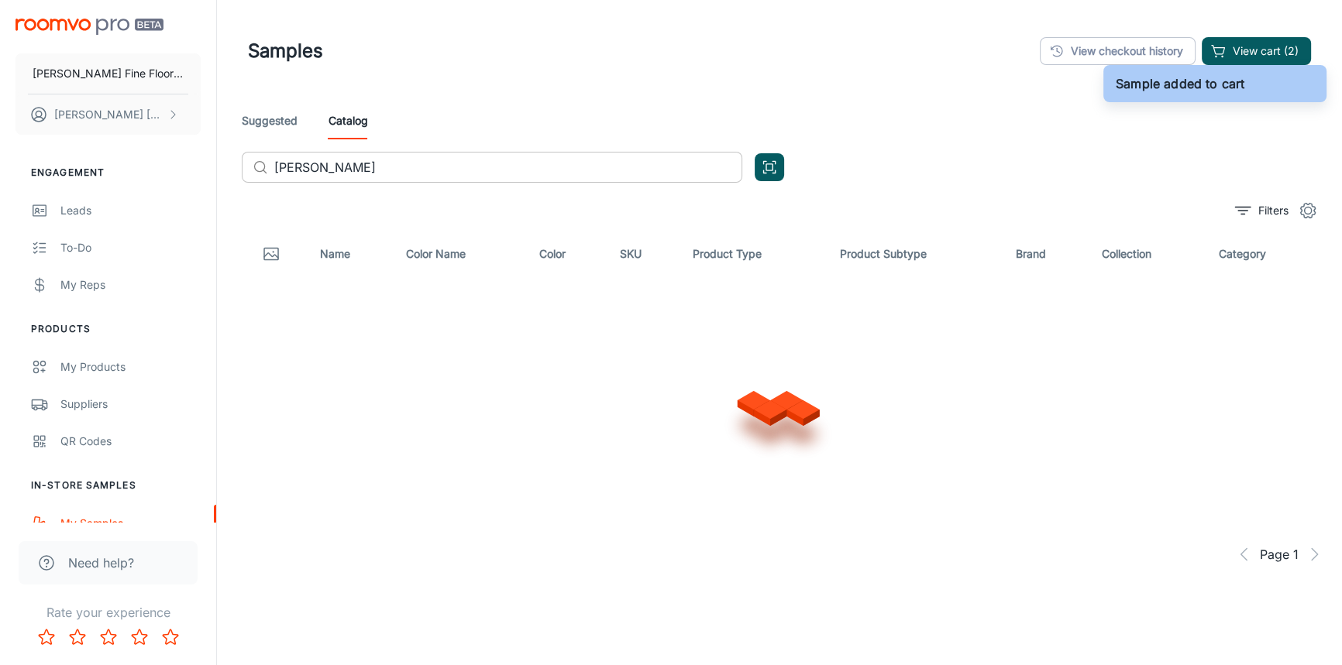
click at [348, 170] on input "[PERSON_NAME]" at bounding box center [508, 167] width 468 height 31
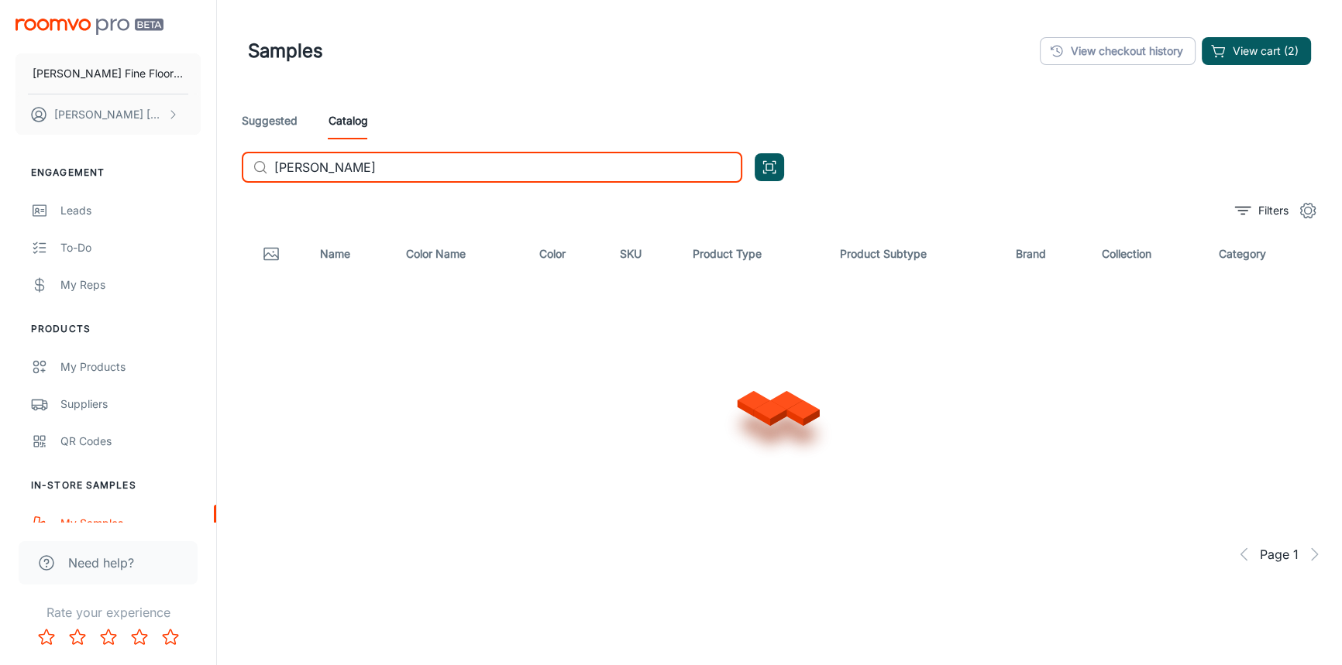
click at [348, 170] on input "[PERSON_NAME]" at bounding box center [508, 167] width 468 height 31
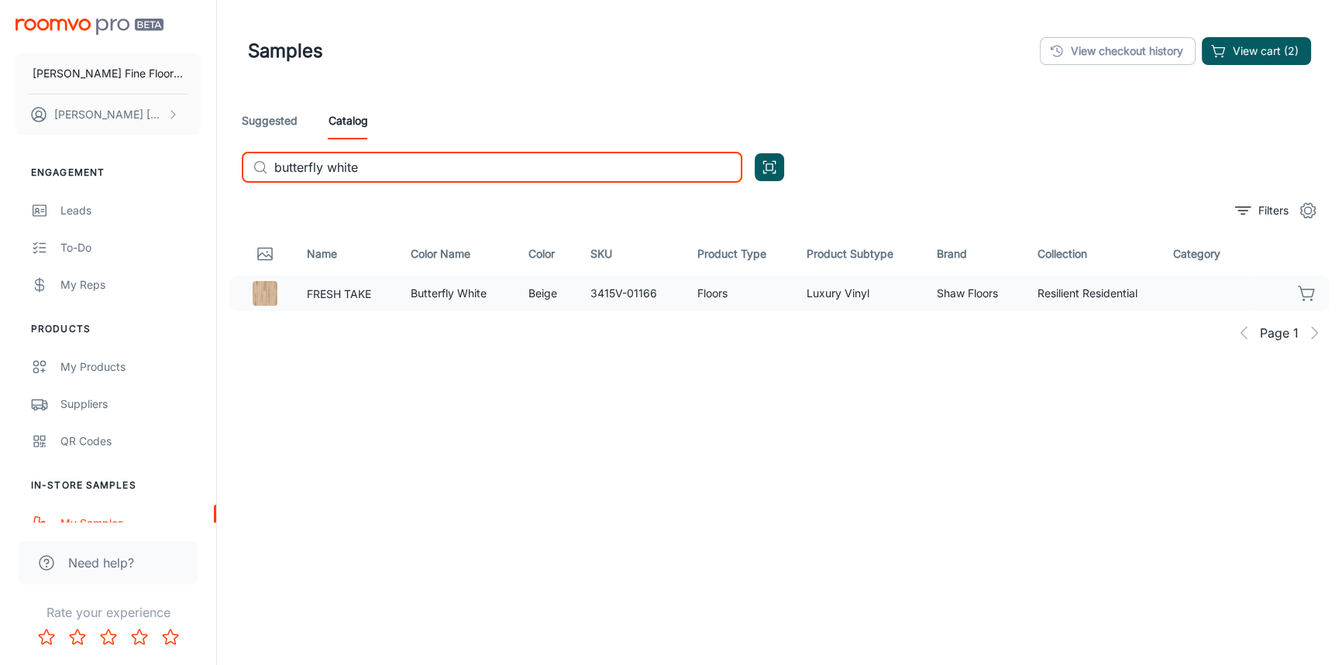
type input "butterfly white"
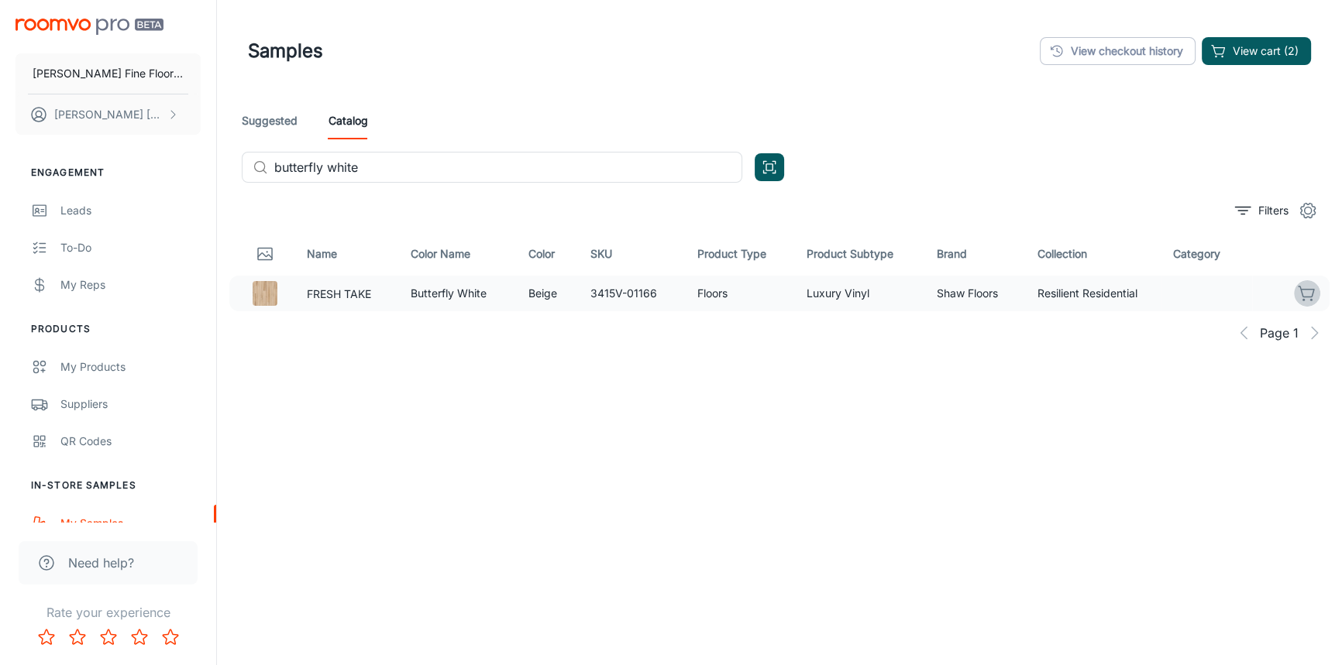
click at [1308, 287] on icon "button" at bounding box center [1306, 293] width 19 height 19
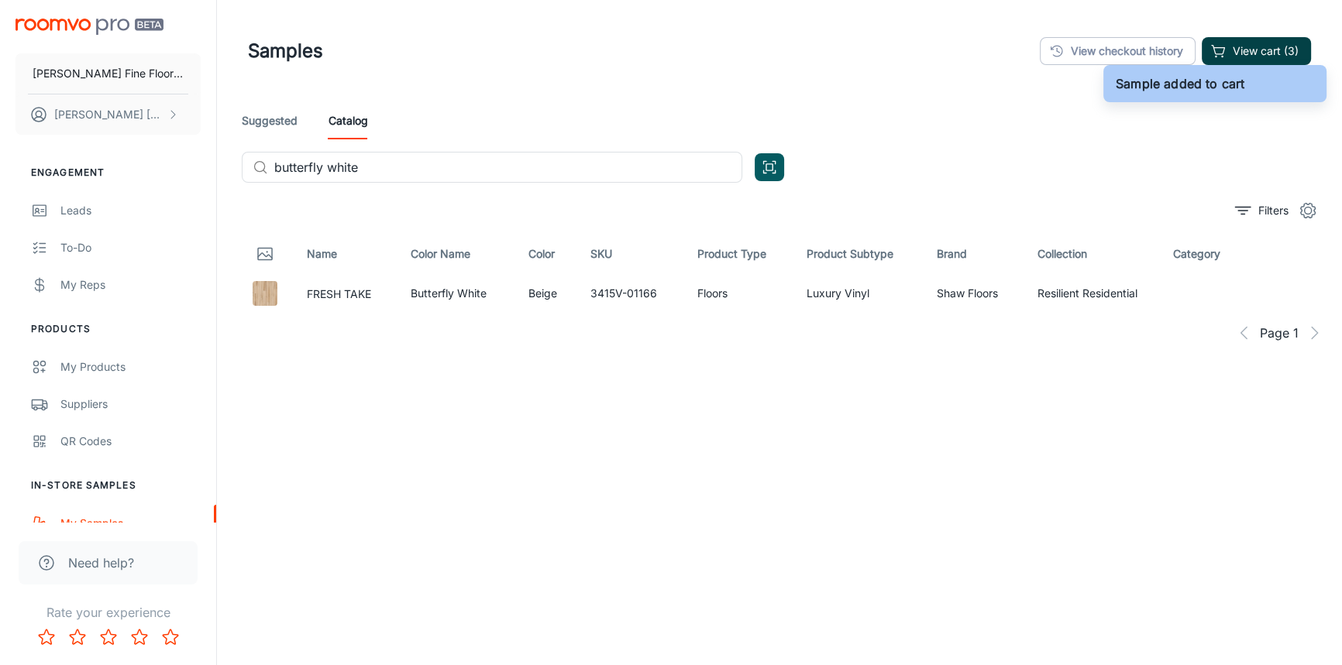
click at [1263, 53] on button "View cart (3)" at bounding box center [1255, 51] width 109 height 28
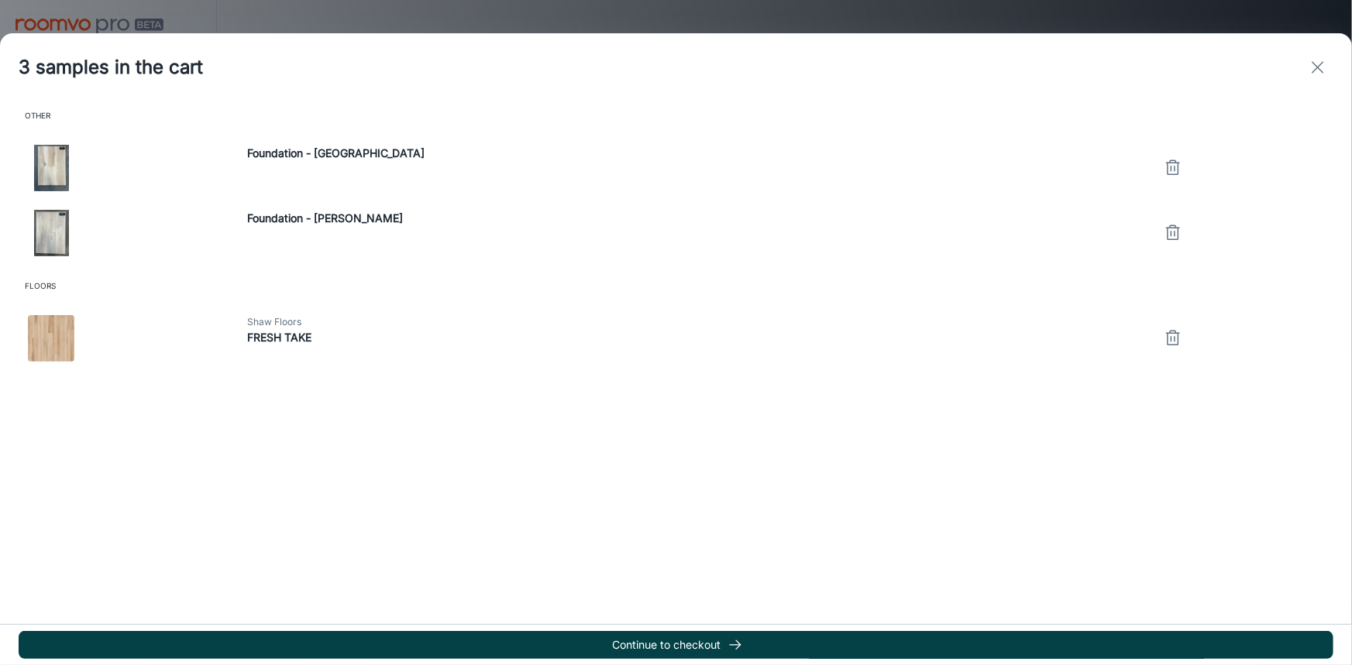
click at [677, 648] on button "Continue to checkout" at bounding box center [676, 645] width 1314 height 28
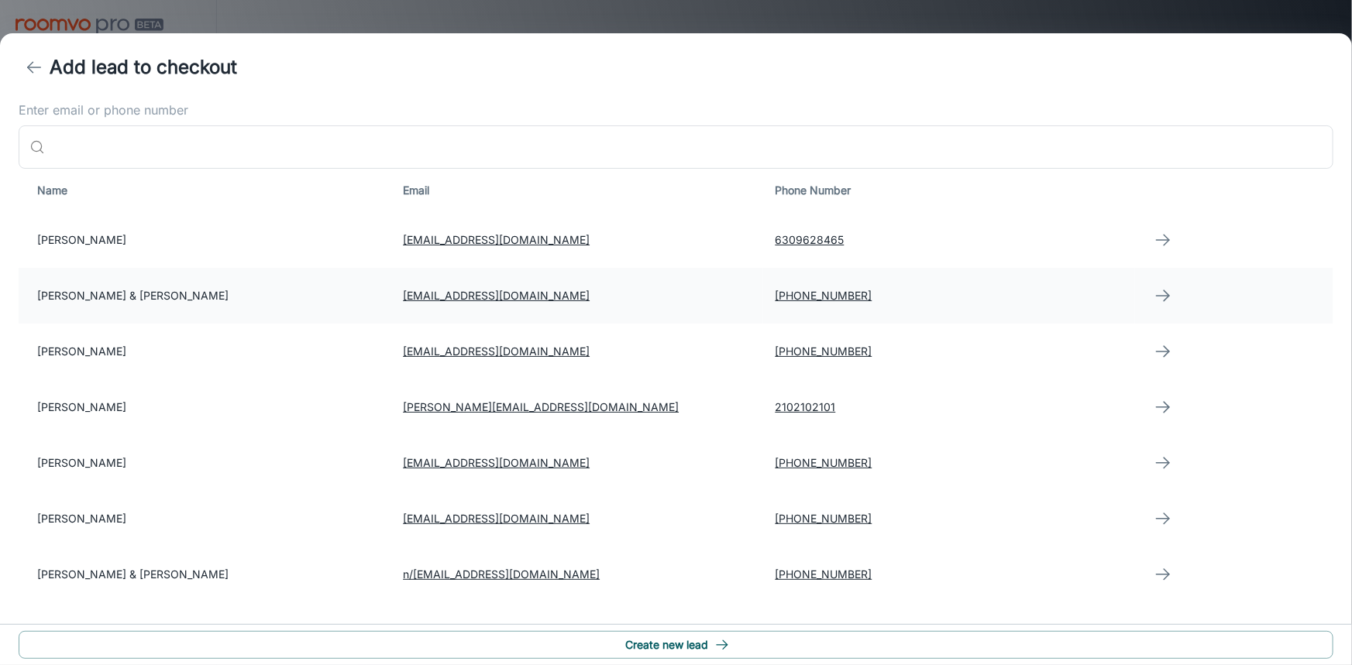
click at [158, 294] on td "[PERSON_NAME] & [PERSON_NAME]" at bounding box center [205, 296] width 372 height 56
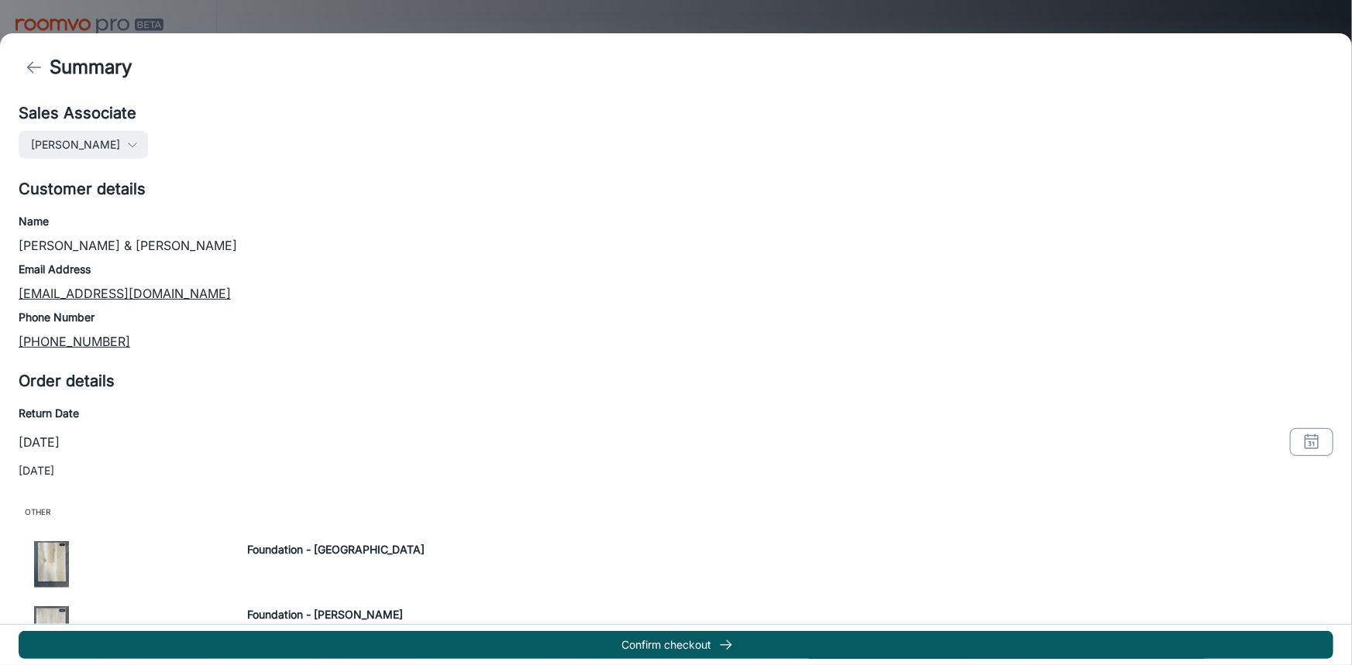
click at [1305, 448] on rect "button" at bounding box center [1311, 442] width 13 height 13
click at [1259, 301] on button "22" at bounding box center [1261, 306] width 28 height 28
click at [1293, 406] on button "OK" at bounding box center [1292, 408] width 50 height 28
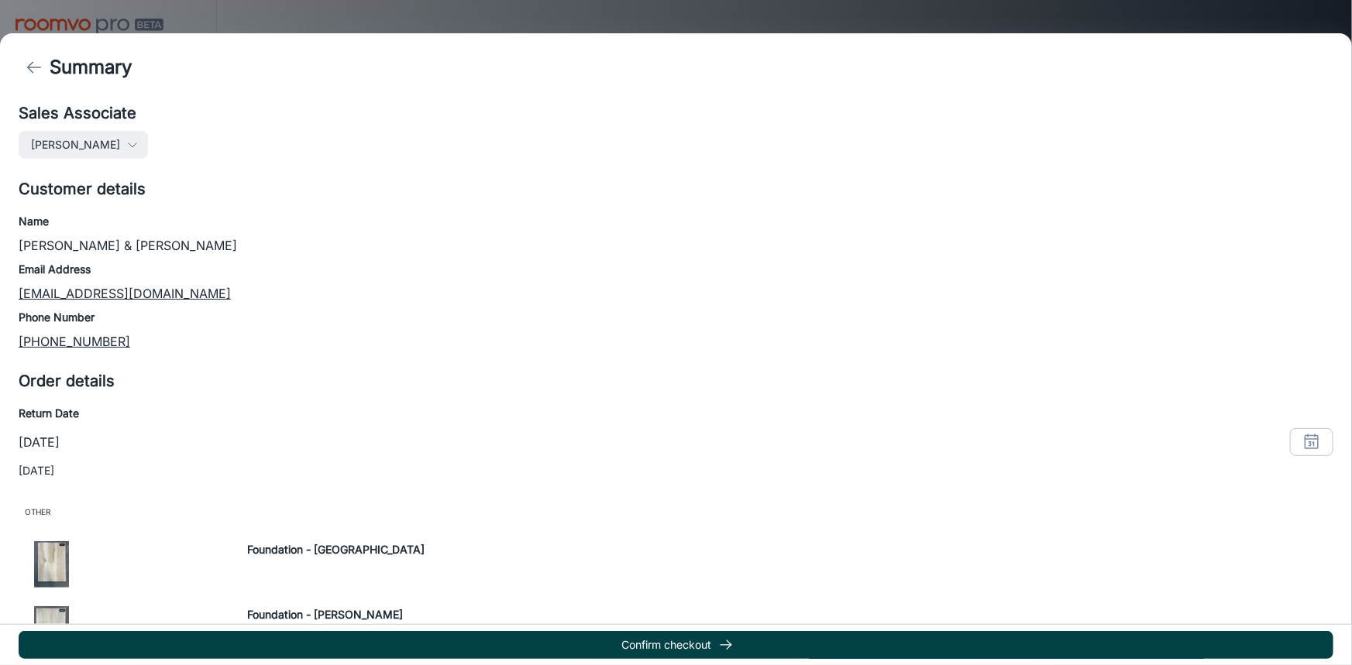
click at [671, 639] on button "Confirm checkout" at bounding box center [676, 645] width 1314 height 28
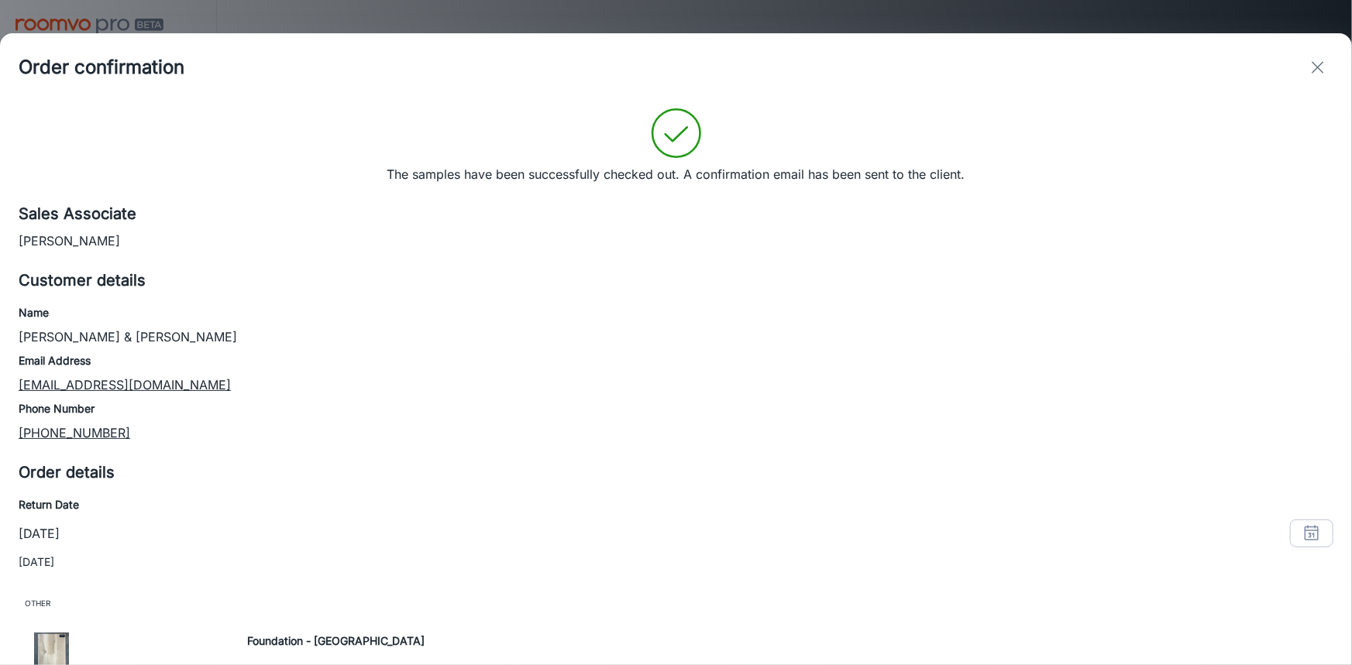
click at [1324, 67] on icon "exit" at bounding box center [1317, 67] width 19 height 19
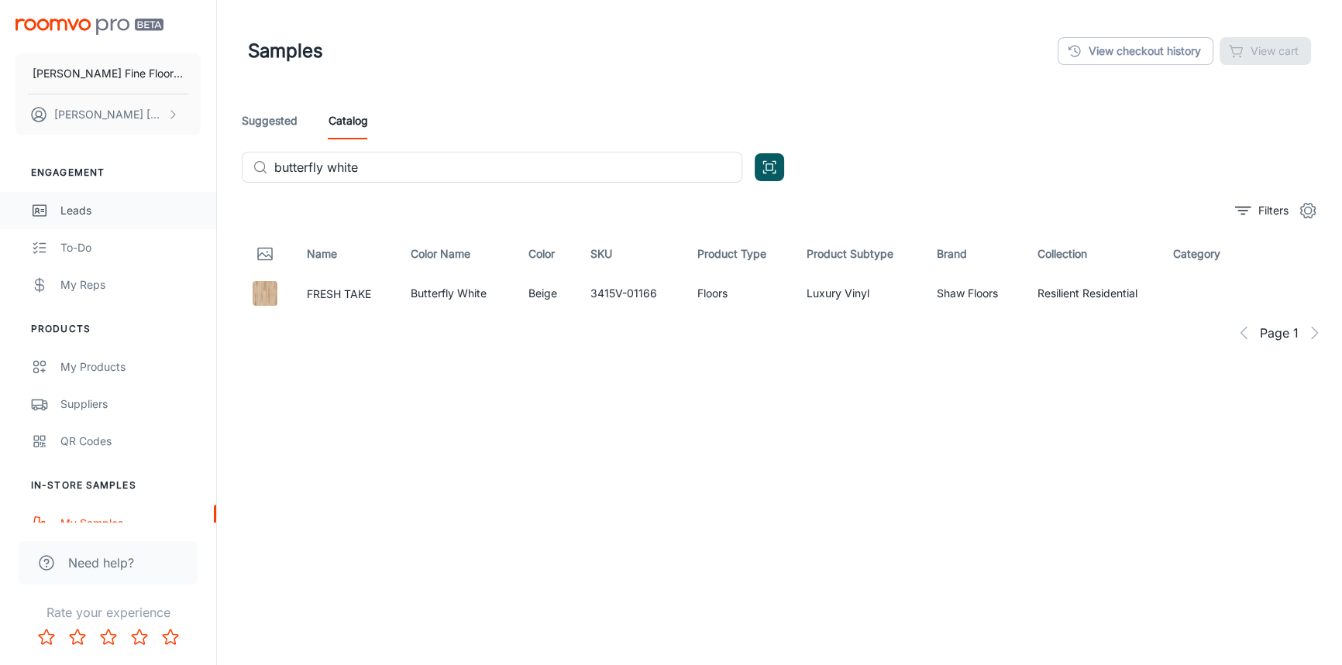
click at [70, 204] on div "Leads" at bounding box center [130, 210] width 140 height 17
